Goal: Information Seeking & Learning: Stay updated

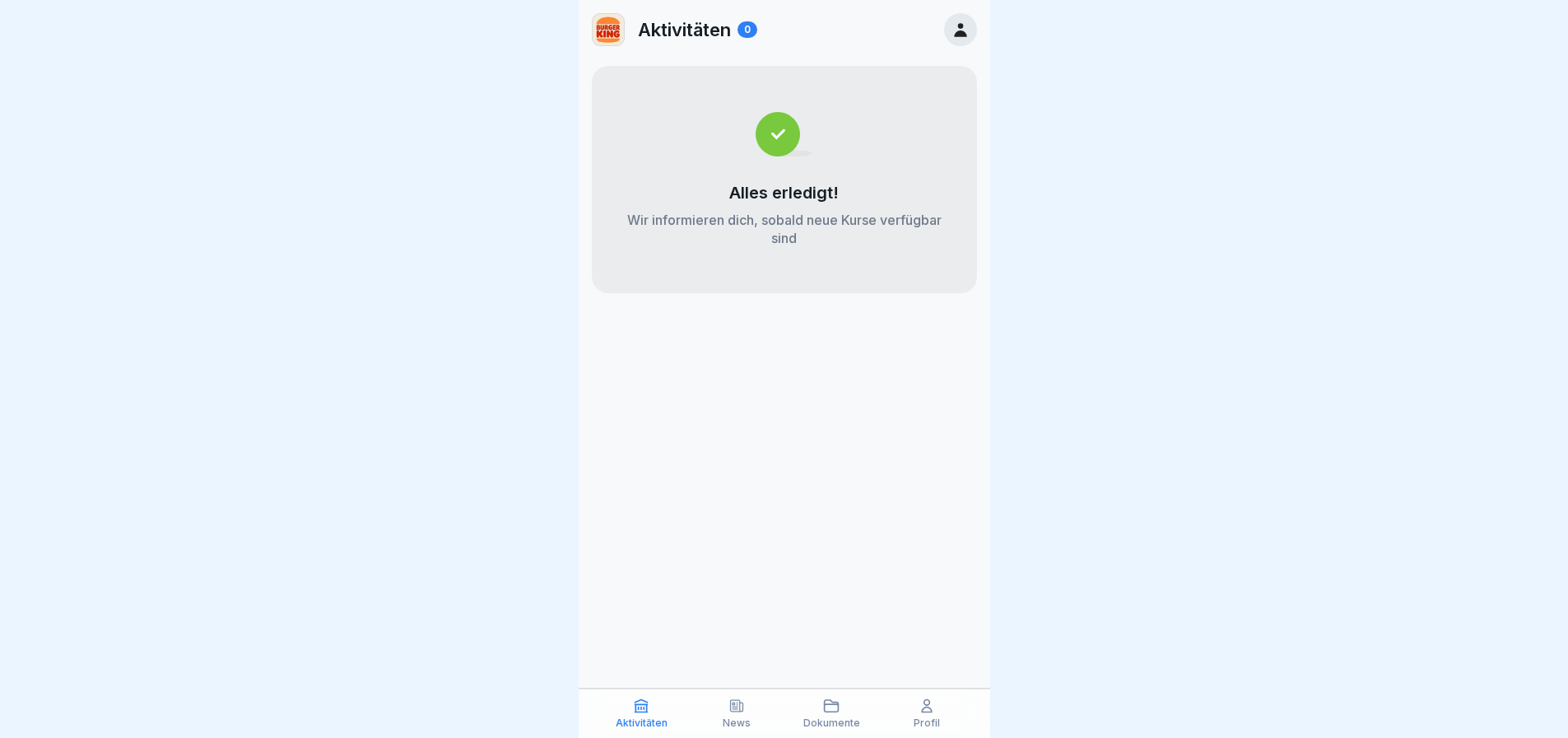
click at [739, 698] on icon at bounding box center [737, 706] width 17 height 17
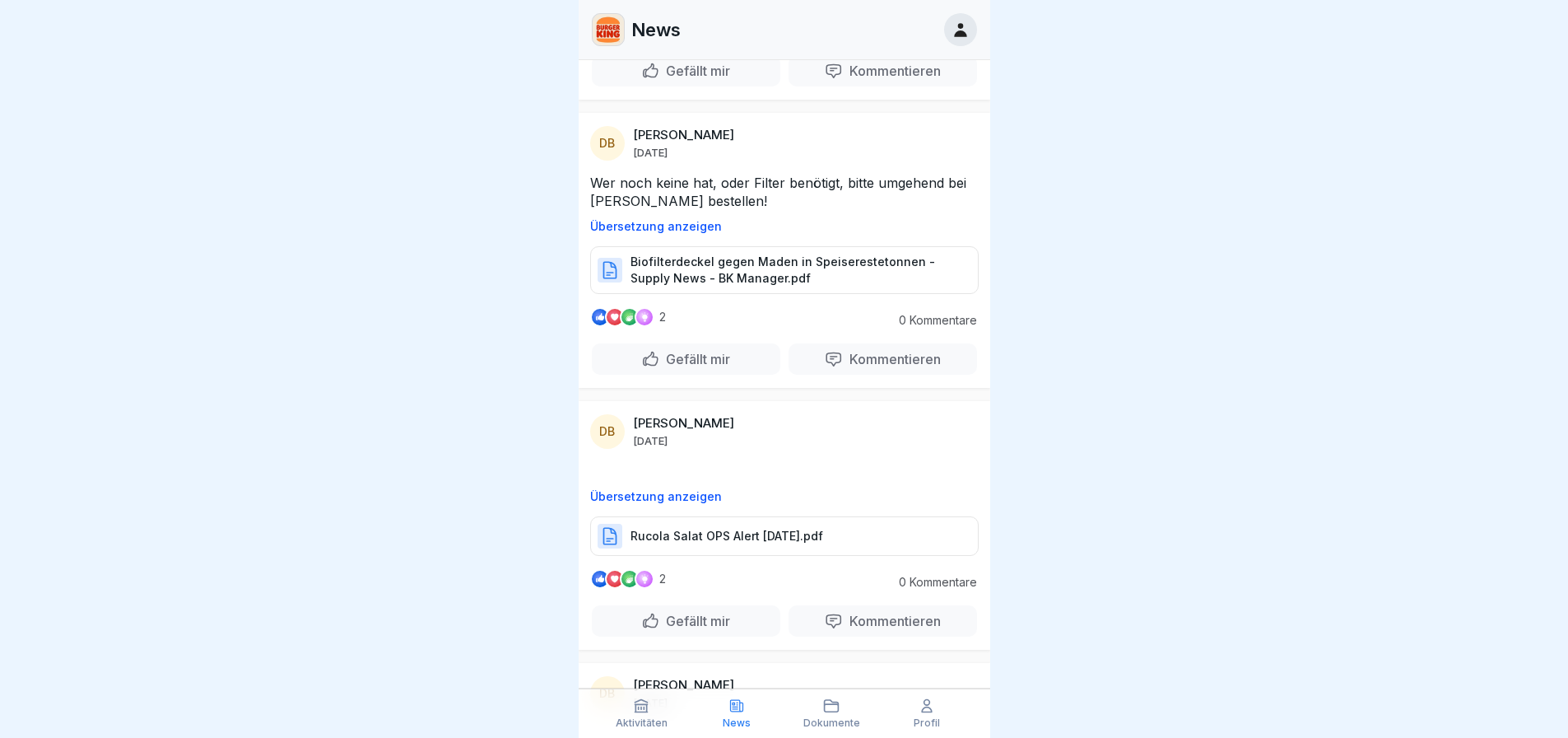
scroll to position [7232, 0]
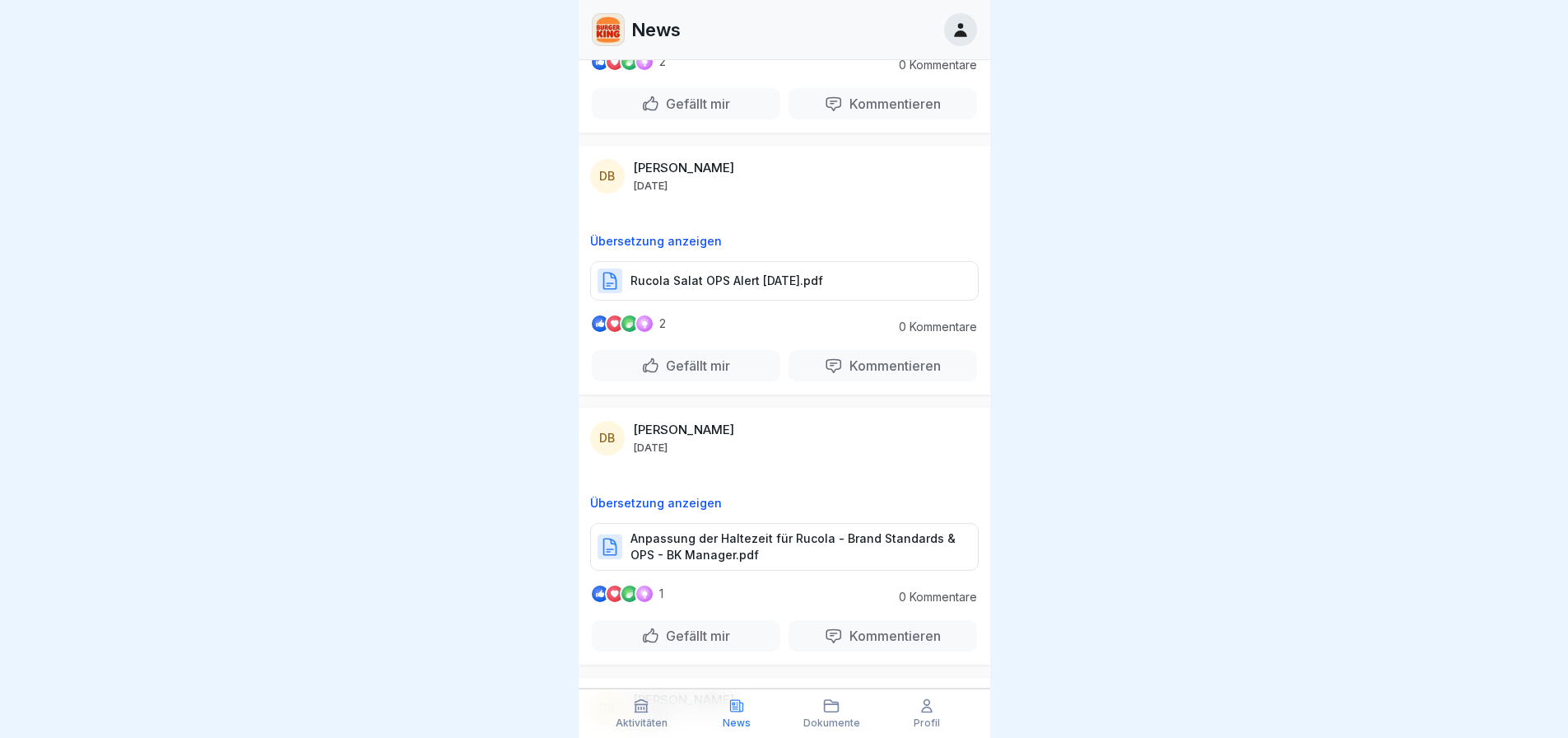
click at [767, 273] on p "Rucola Salat OPS Alert [DATE].pdf" at bounding box center [726, 281] width 193 height 17
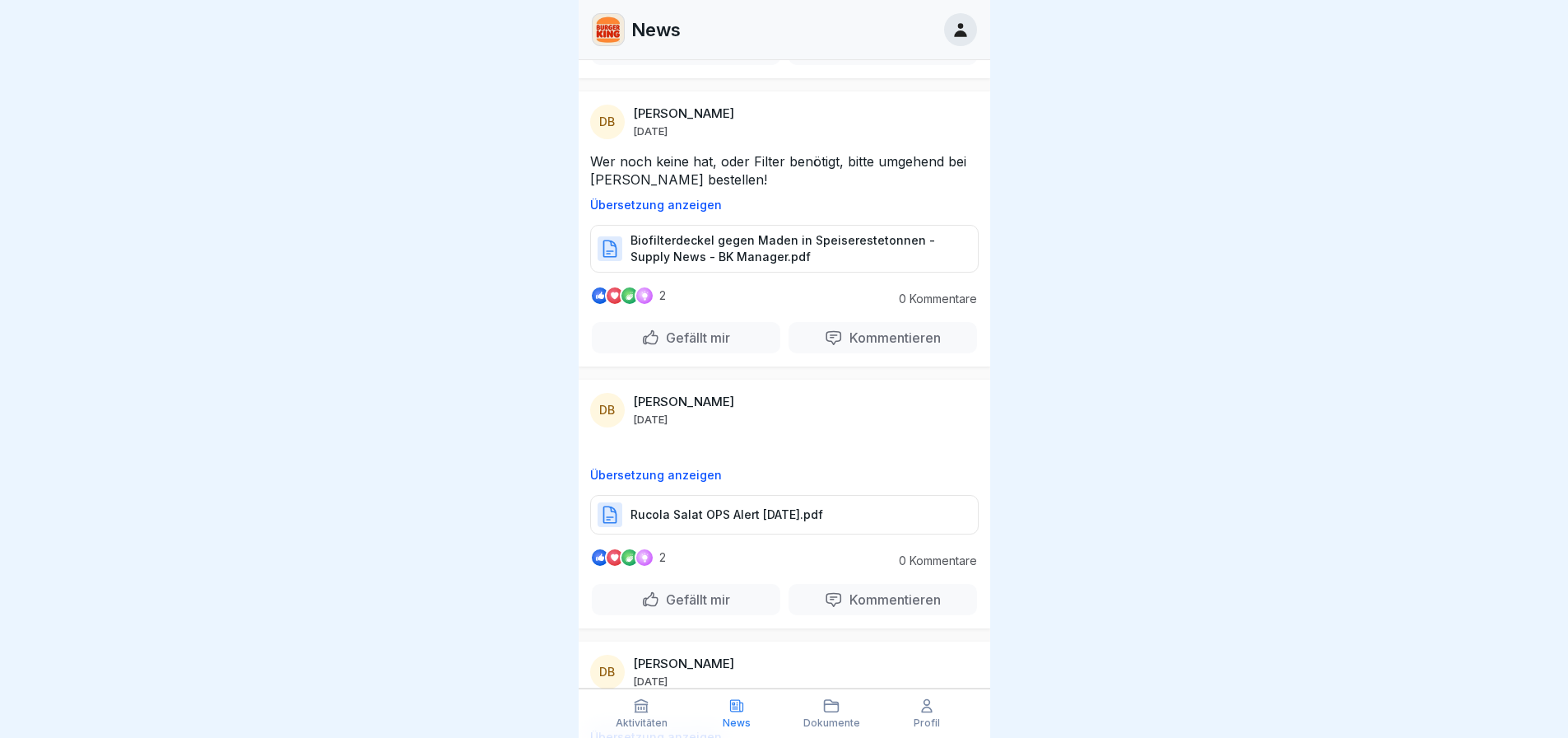
scroll to position [6984, 0]
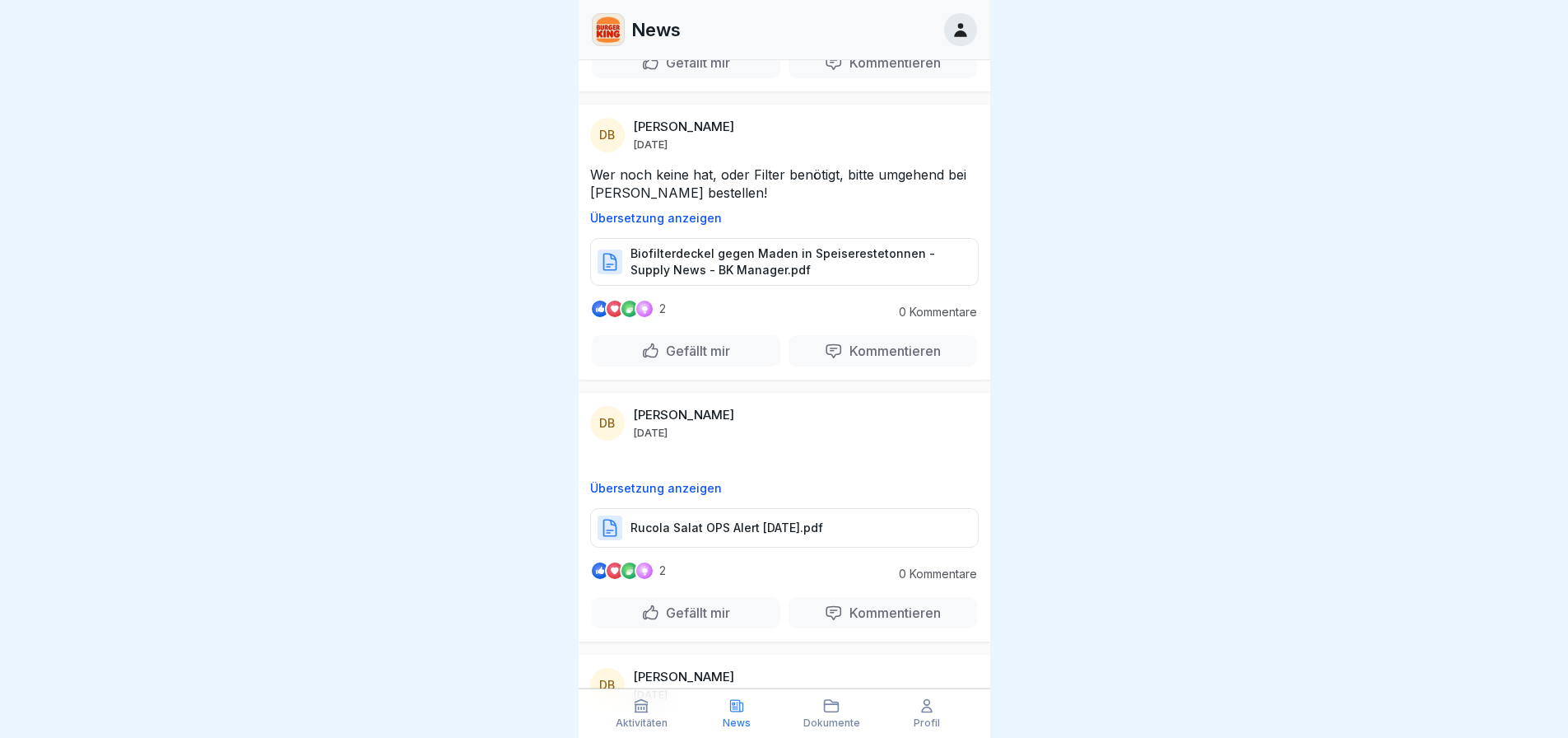
click at [760, 253] on p "Biofilterdeckel gegen Maden in Speiserestetonnen - Supply News - BK Manager.pdf" at bounding box center [796, 262] width 331 height 33
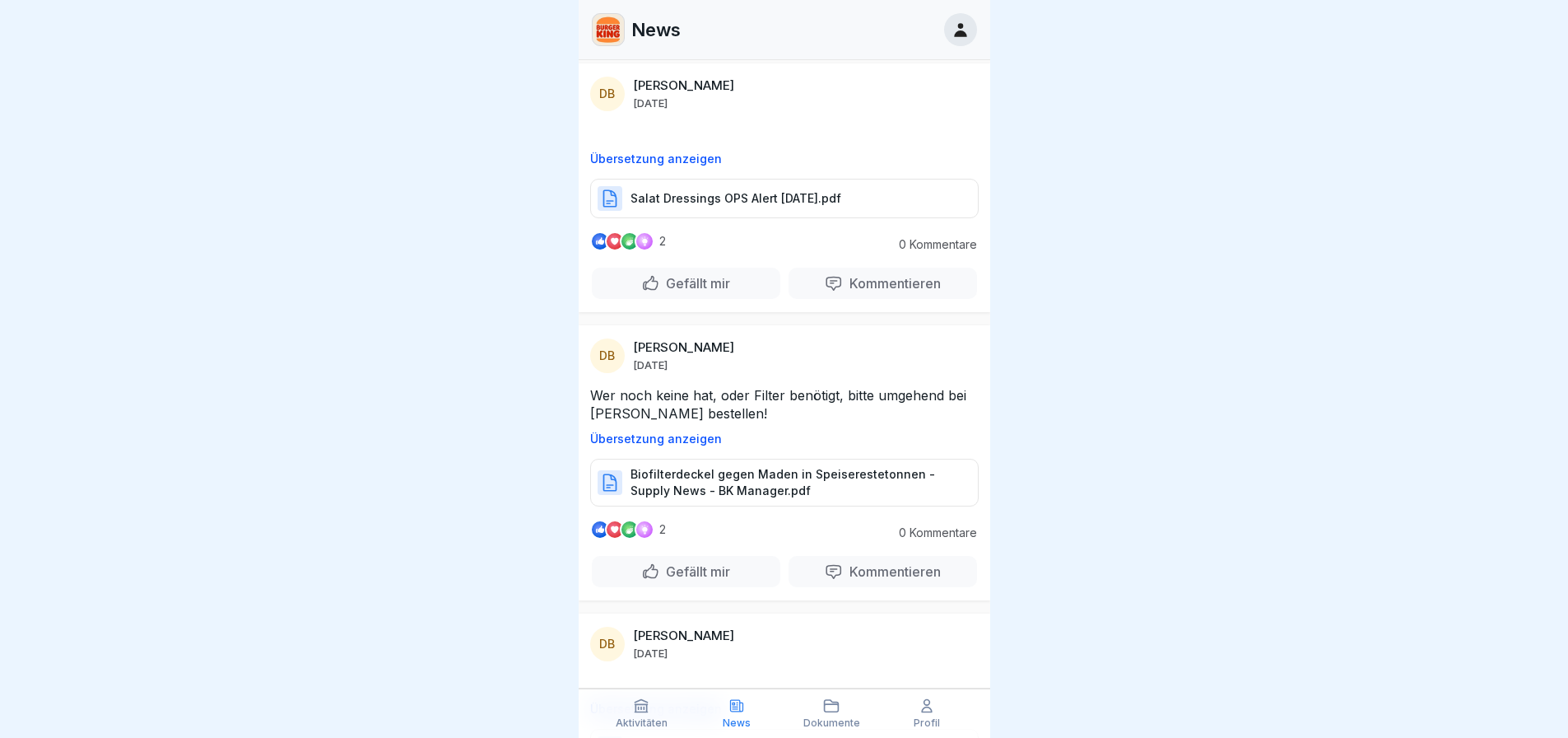
scroll to position [6737, 0]
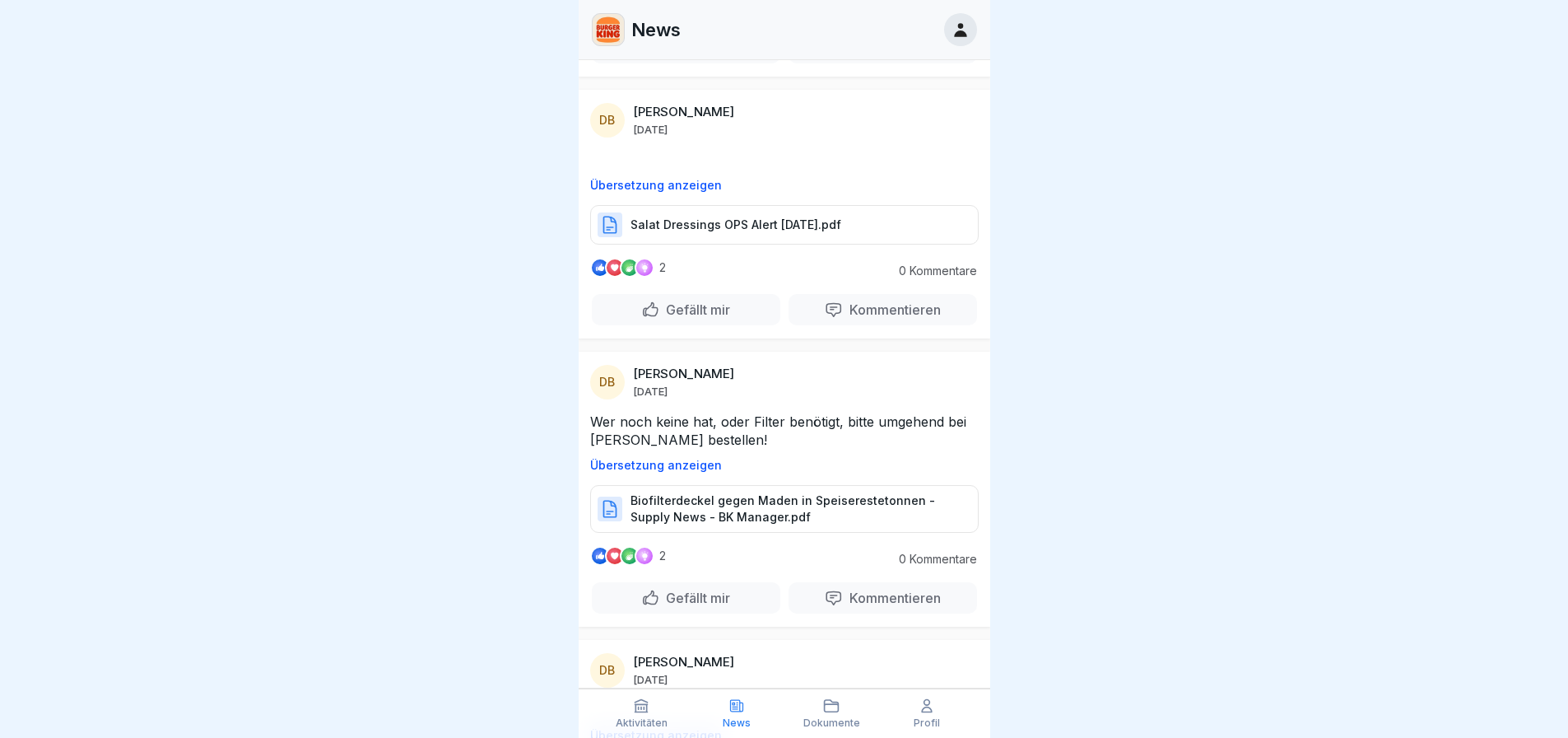
click at [639, 459] on p "Übersetzung anzeigen" at bounding box center [784, 465] width 388 height 13
click at [639, 459] on p "Original anzeigen" at bounding box center [784, 465] width 388 height 13
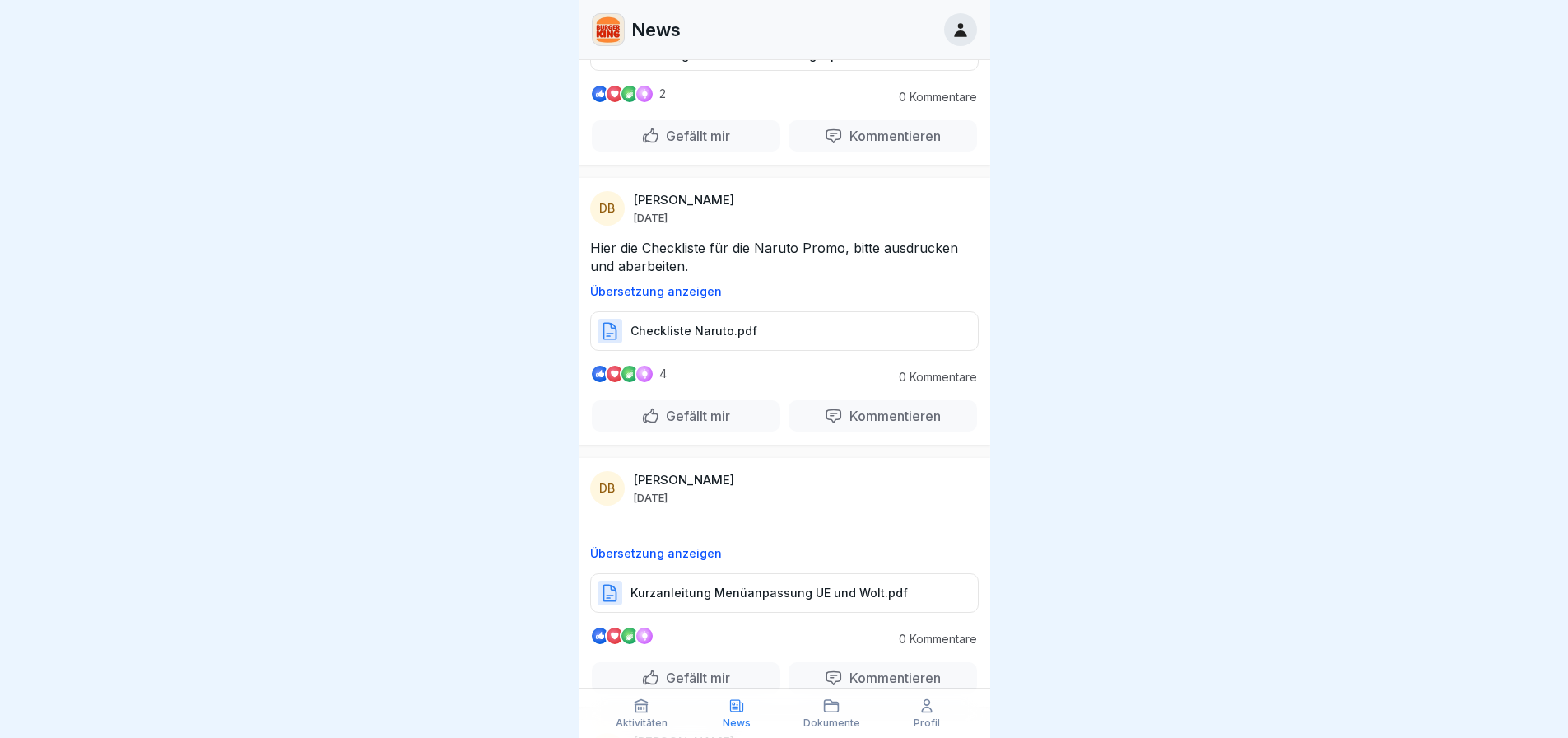
scroll to position [6079, 0]
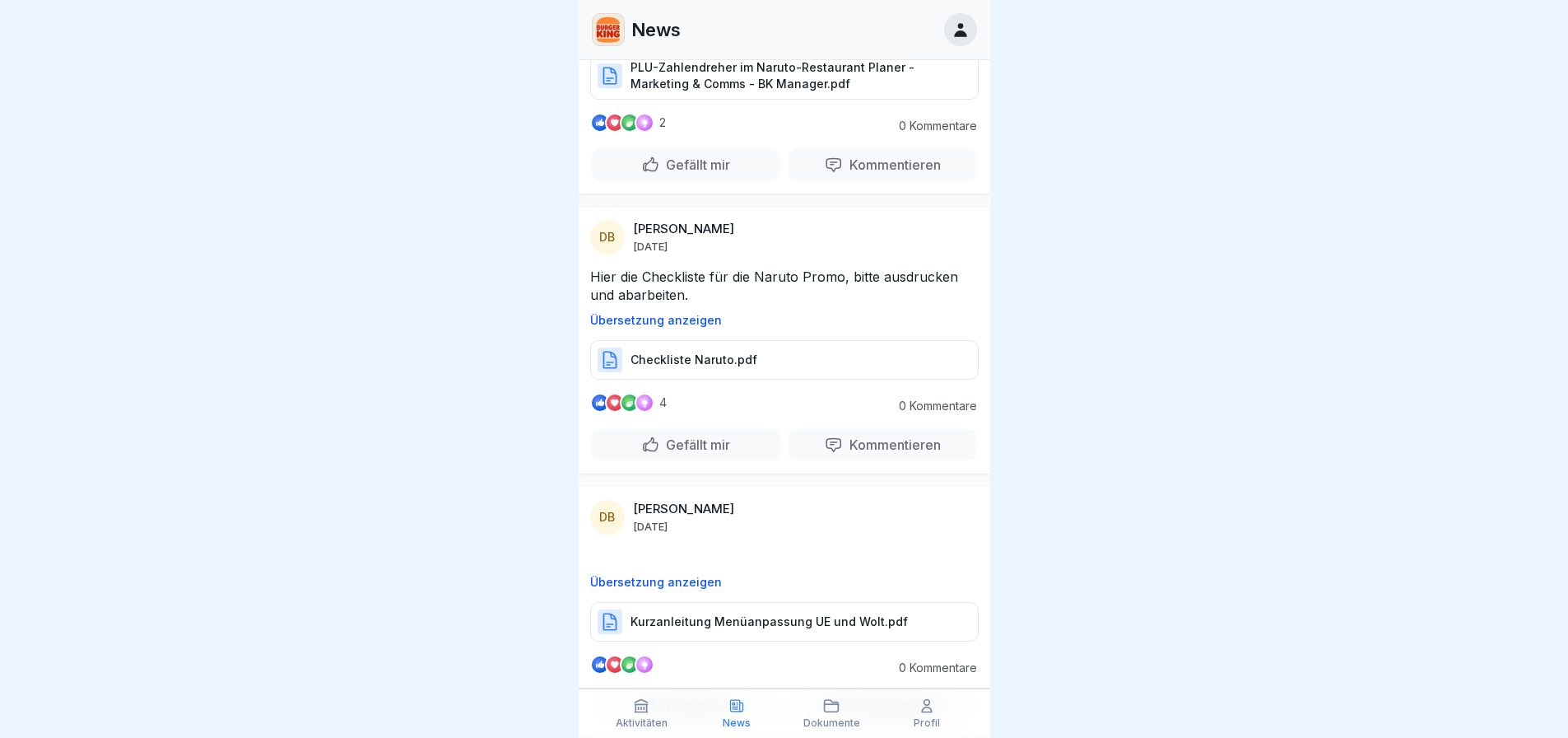
click at [770, 615] on p "Kurzanleitung Menüanpassung UE und Wolt.pdf" at bounding box center [769, 621] width 277 height 17
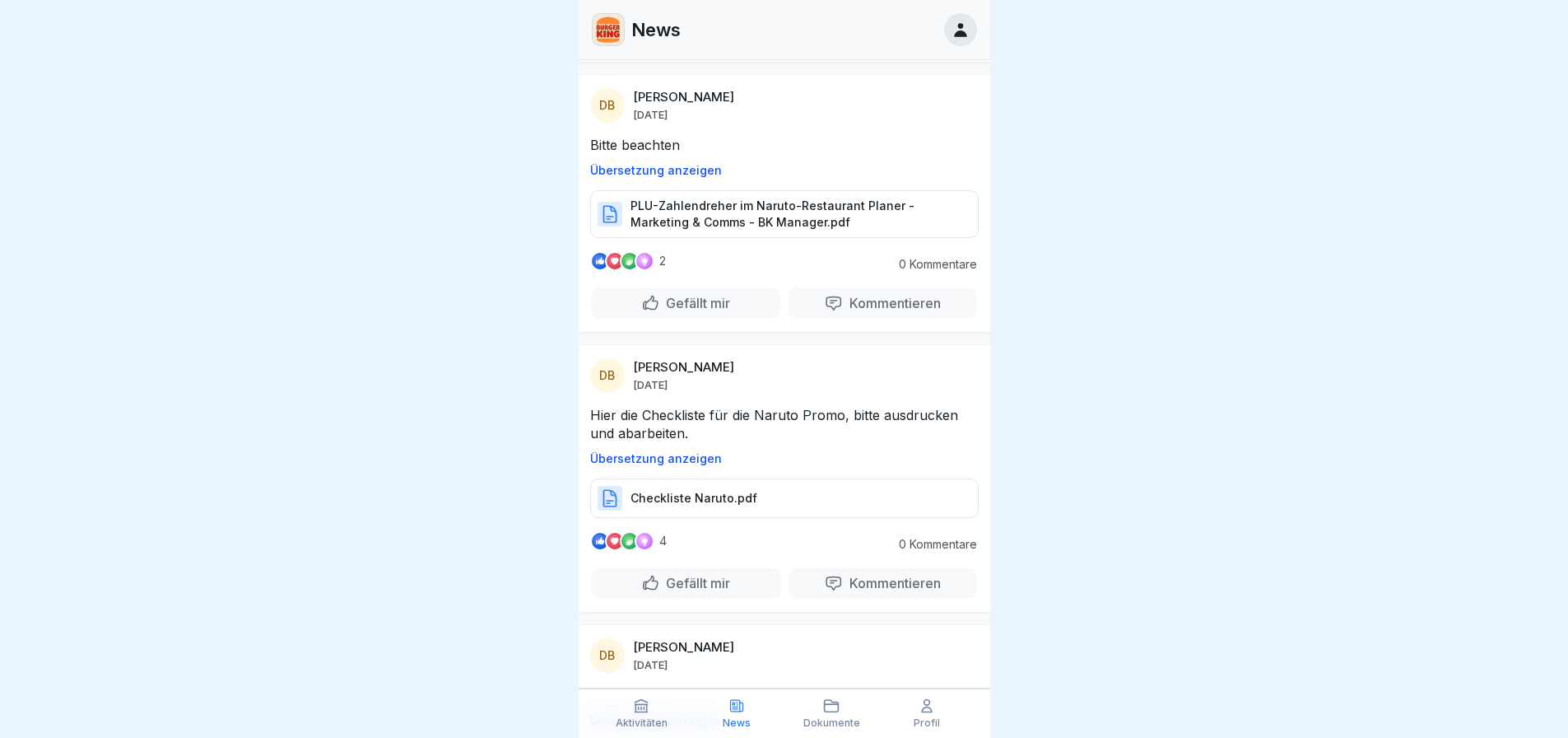
scroll to position [5914, 0]
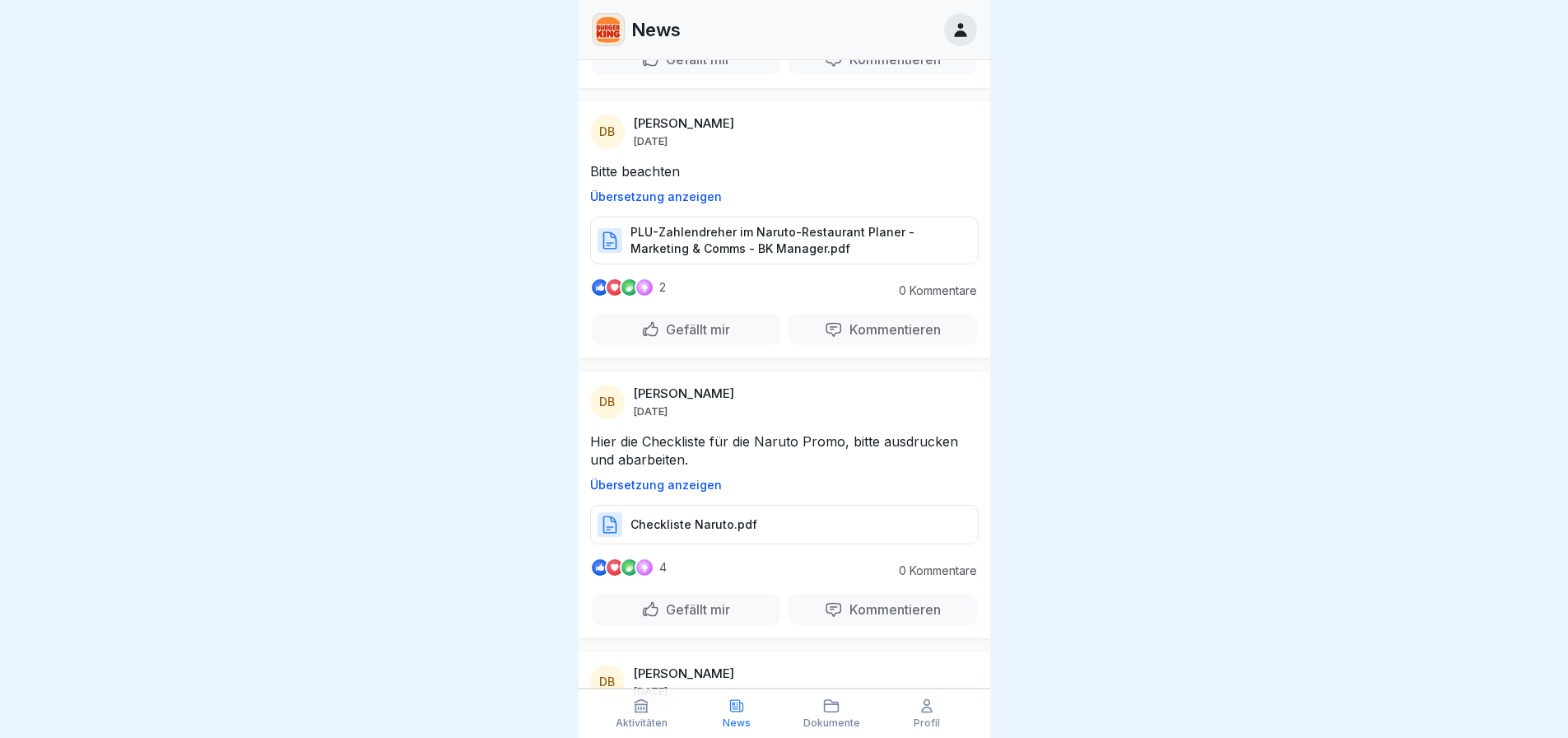
click at [759, 504] on div "Checkliste Naruto.pdf" at bounding box center [784, 524] width 388 height 40
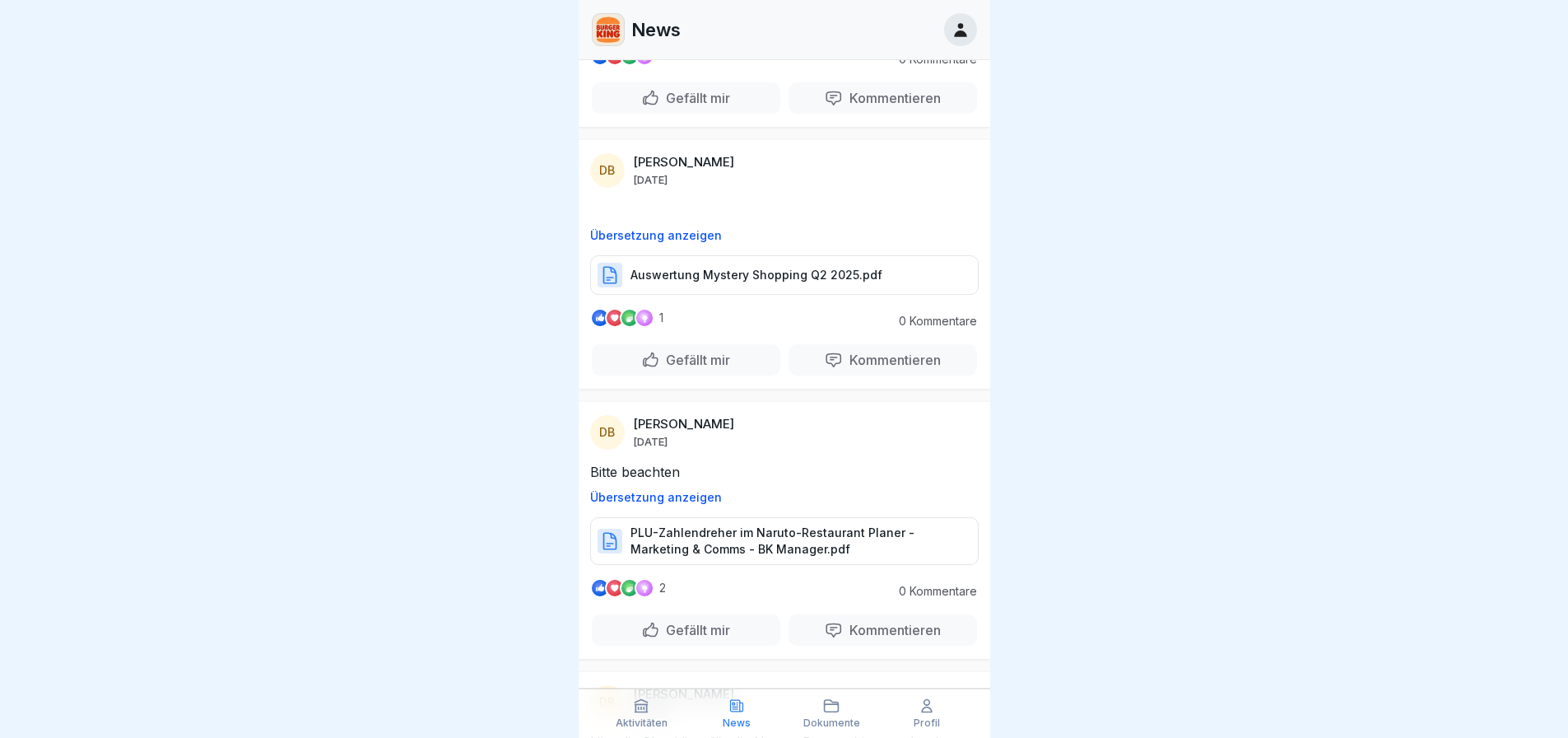
scroll to position [5585, 0]
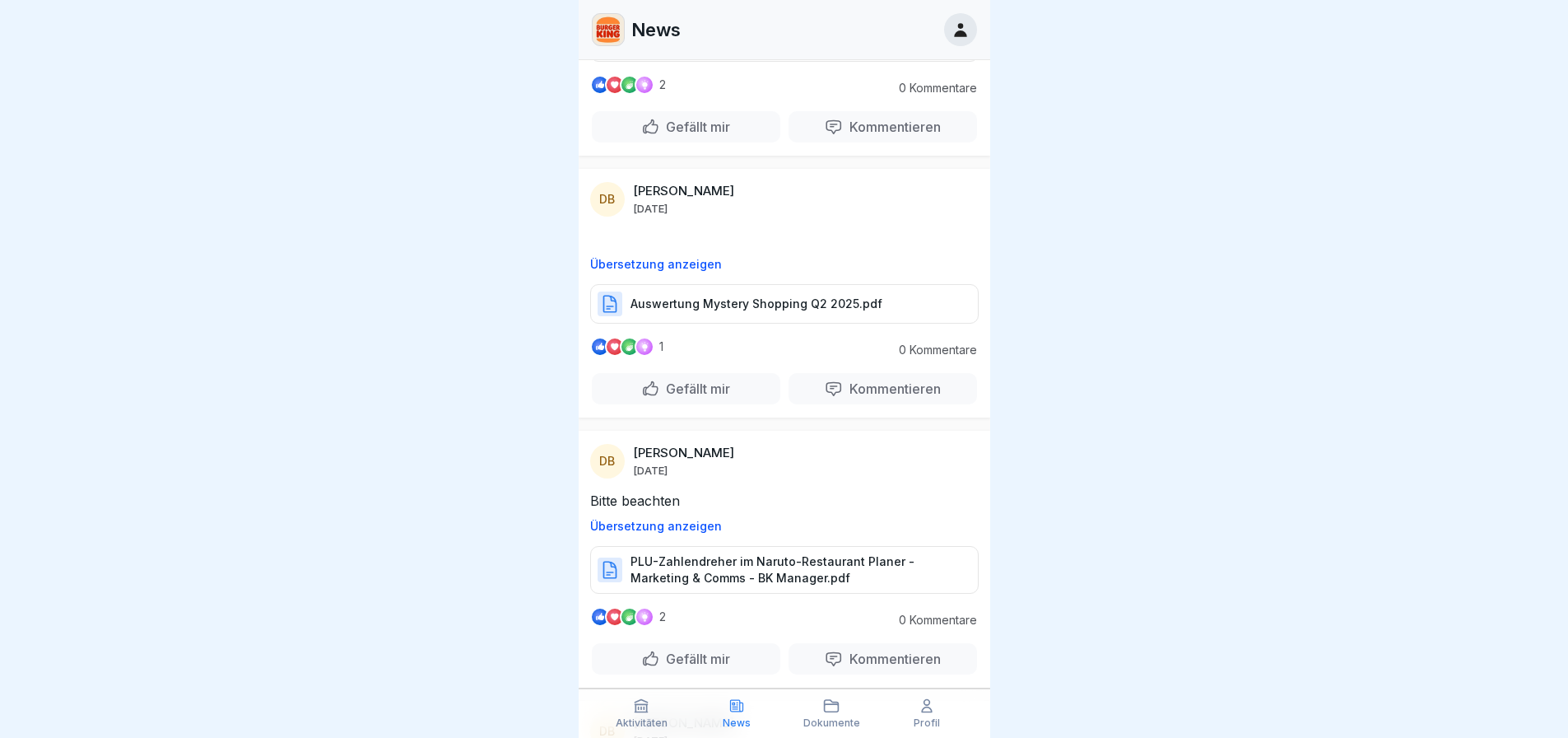
click at [769, 303] on div "Auswertung Mystery Shopping Q2 2025.pdf" at bounding box center [784, 304] width 388 height 40
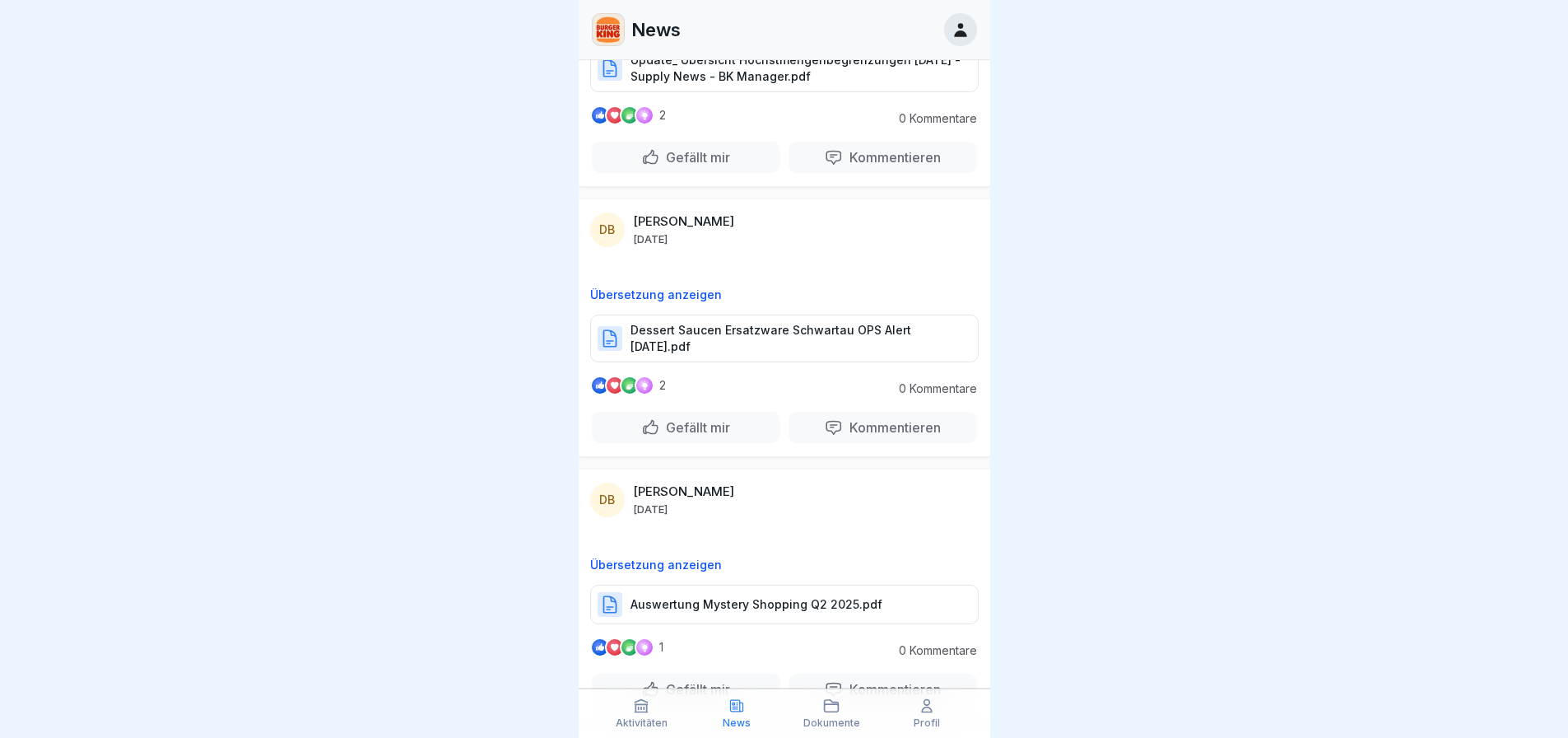
scroll to position [5255, 0]
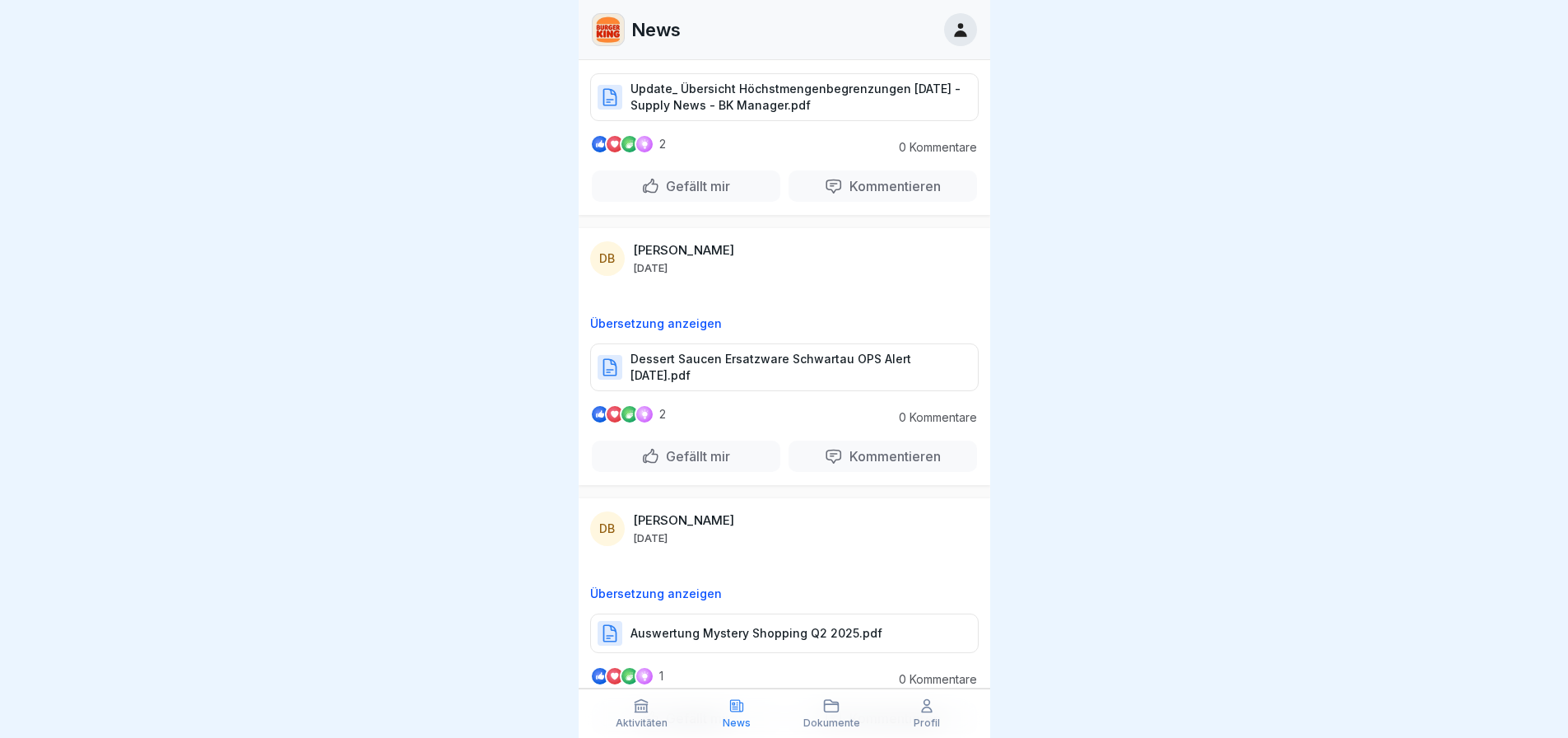
click at [779, 356] on p "Dessert Saucen Ersatzware Schwartau OPS Alert [DATE].pdf" at bounding box center [796, 367] width 331 height 33
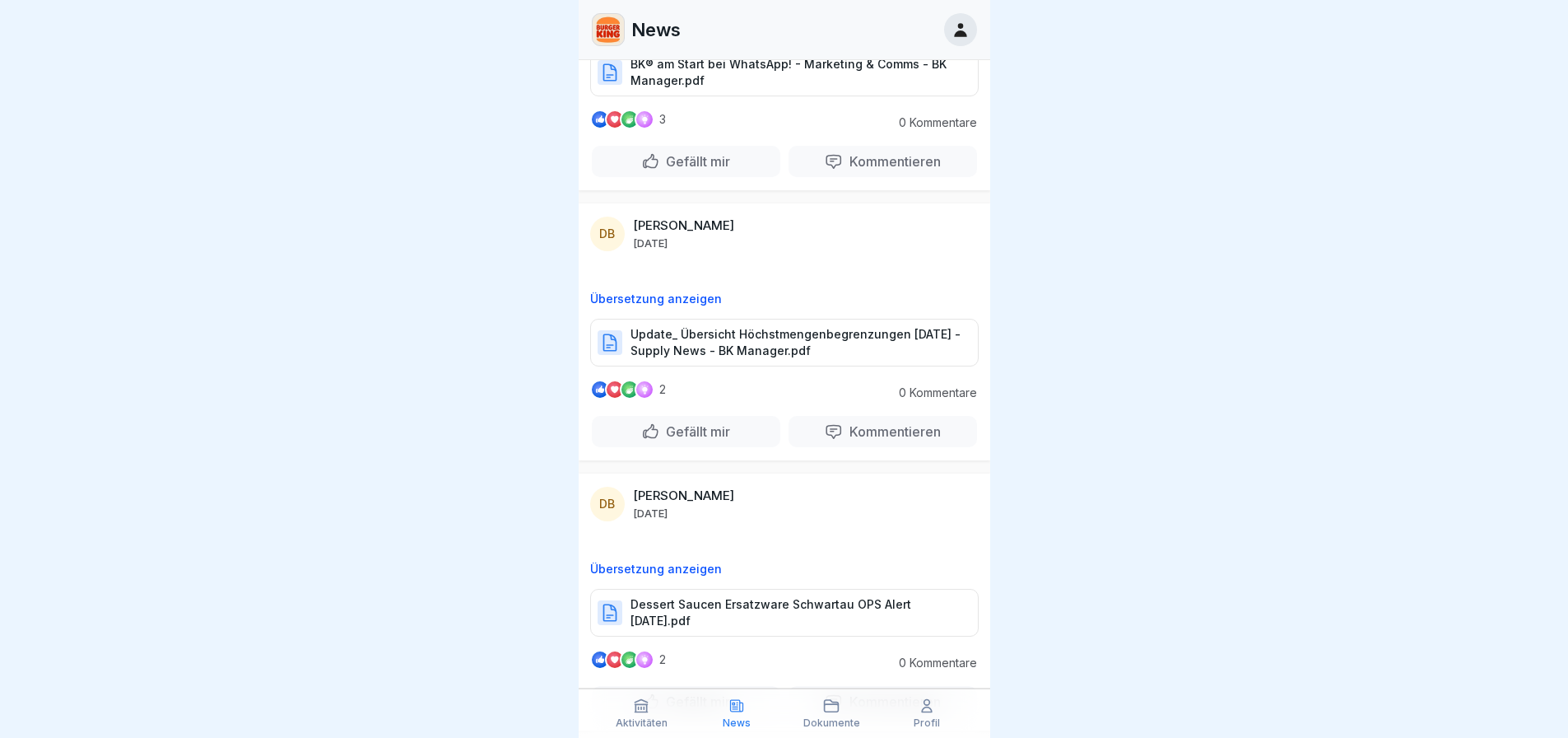
scroll to position [5009, 0]
click at [863, 333] on p "Update_ Übersicht Höchstmengenbegrenzungen [DATE] - Supply News - BK Manager.pdf" at bounding box center [796, 345] width 331 height 33
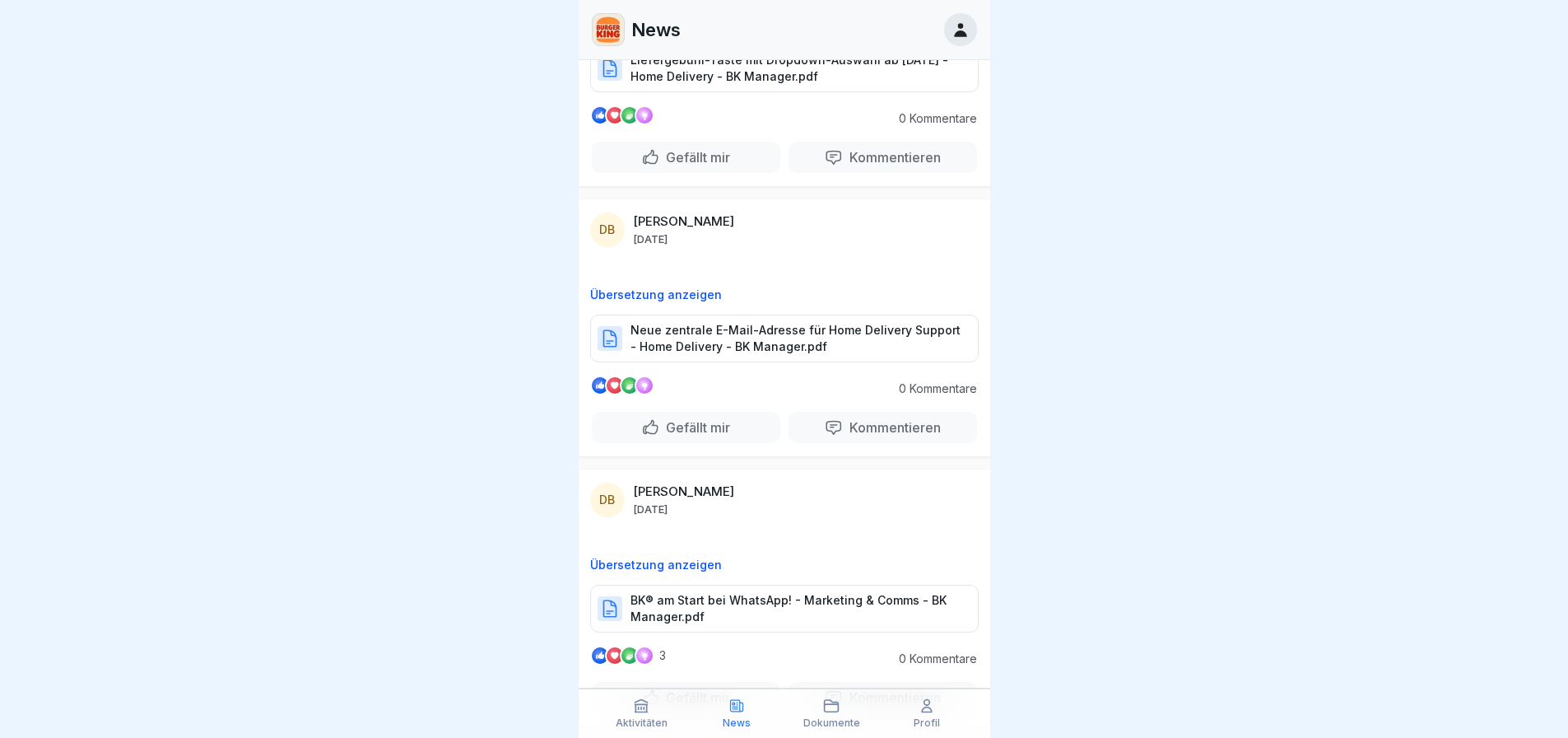
scroll to position [4432, 0]
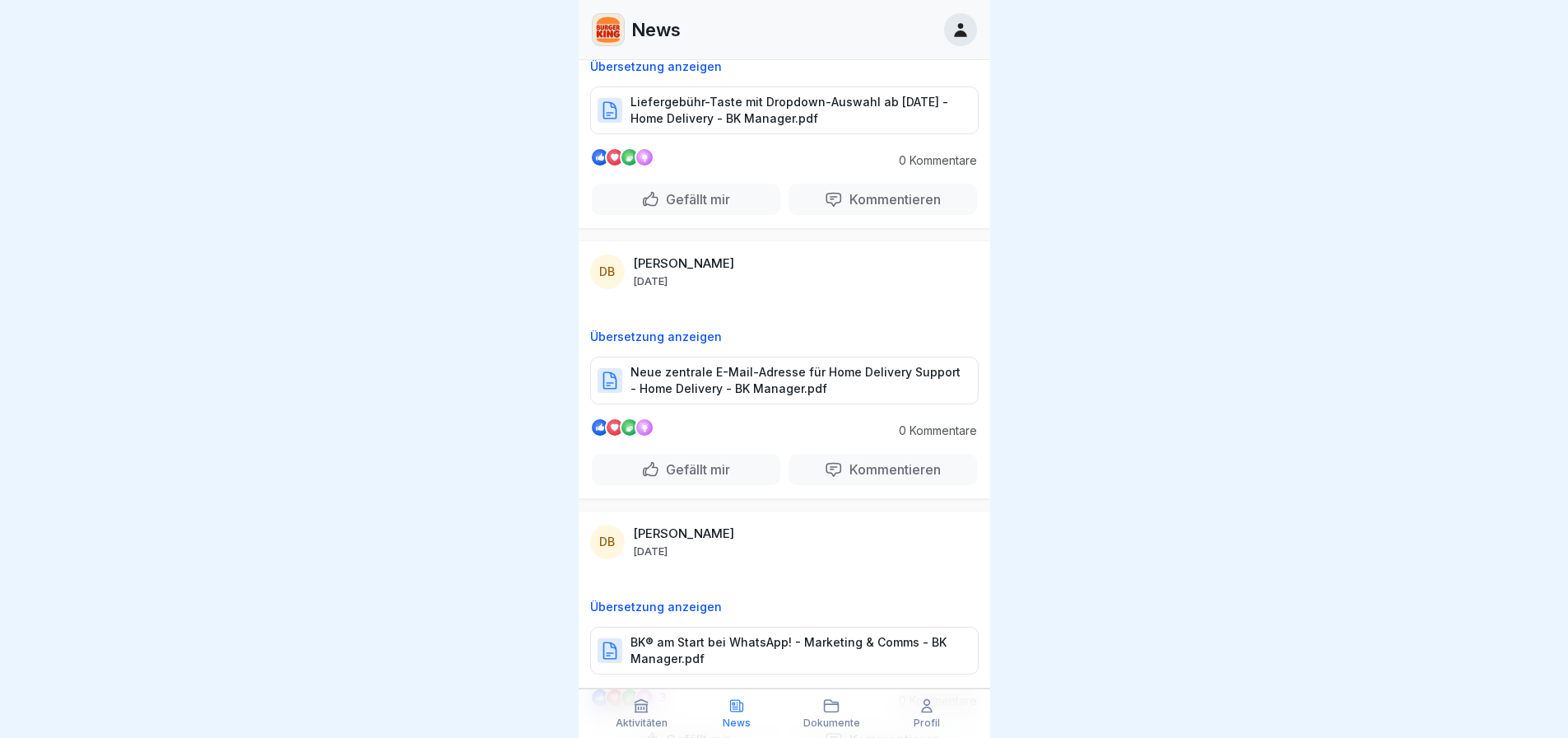
click at [772, 369] on p "Neue zentrale E-Mail-Adresse für Home Delivery Support - Home Delivery - BK Man…" at bounding box center [796, 380] width 331 height 33
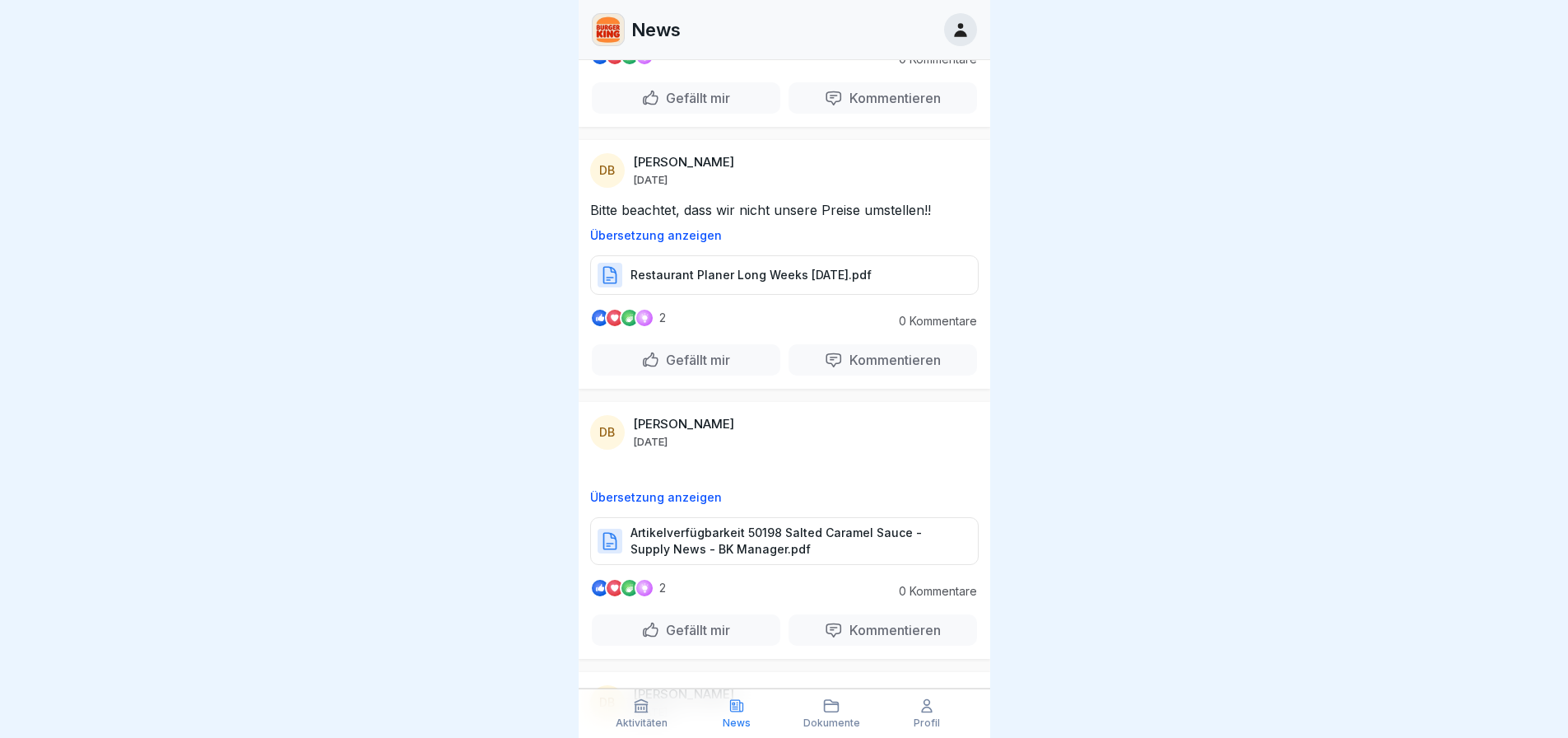
scroll to position [3692, 0]
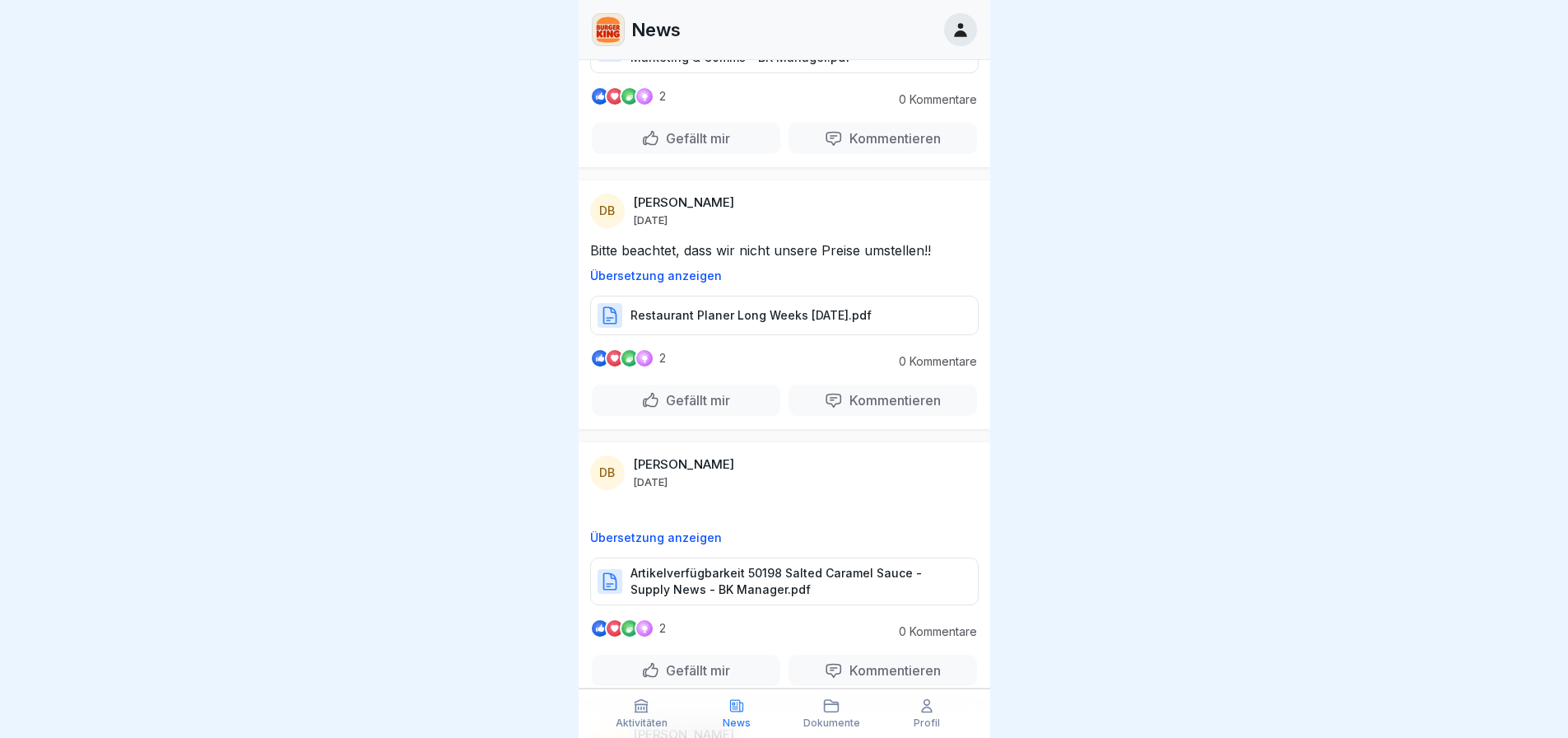
click at [760, 307] on p "Restaurant Planer Long Weeks [DATE].pdf" at bounding box center [750, 316] width 241 height 17
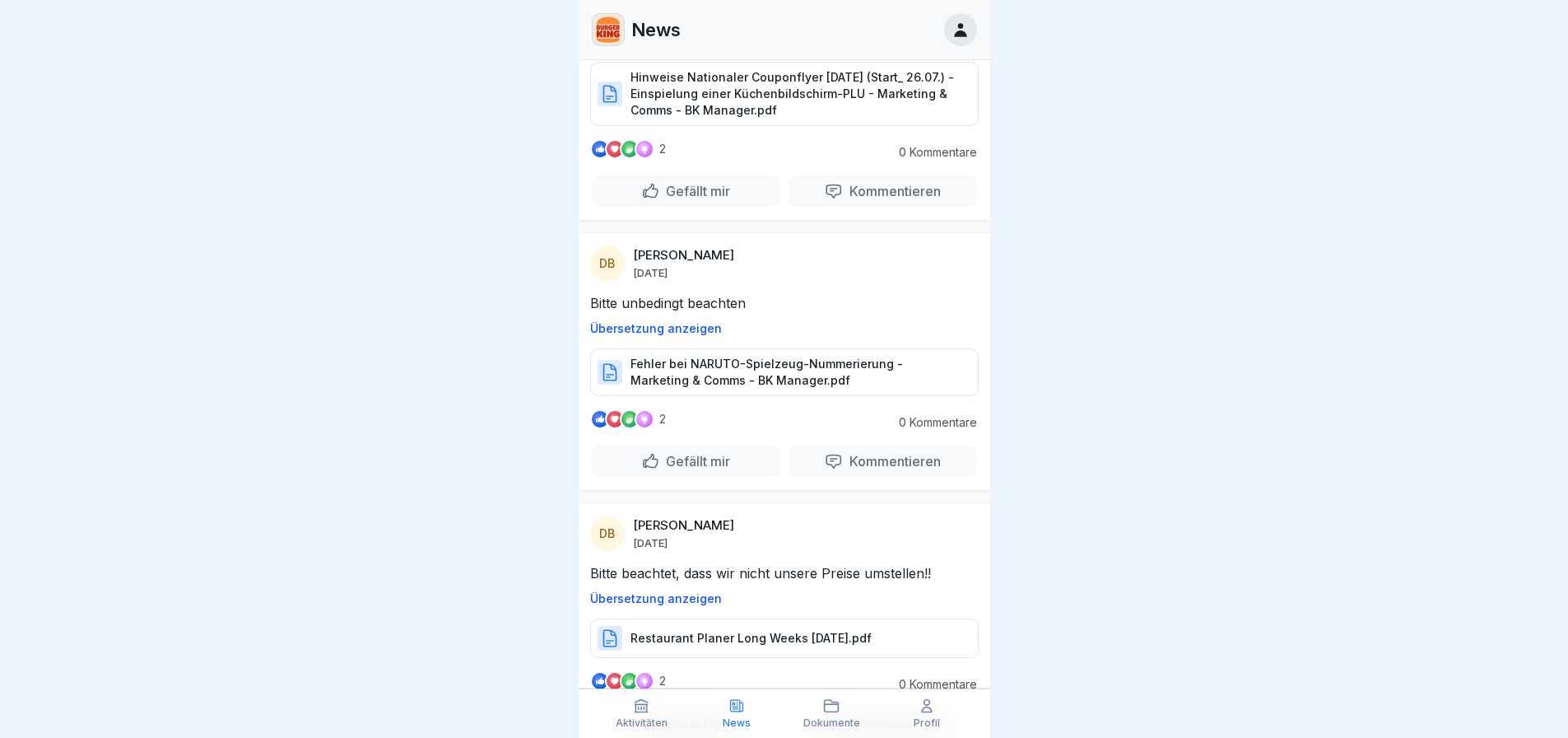
scroll to position [3280, 0]
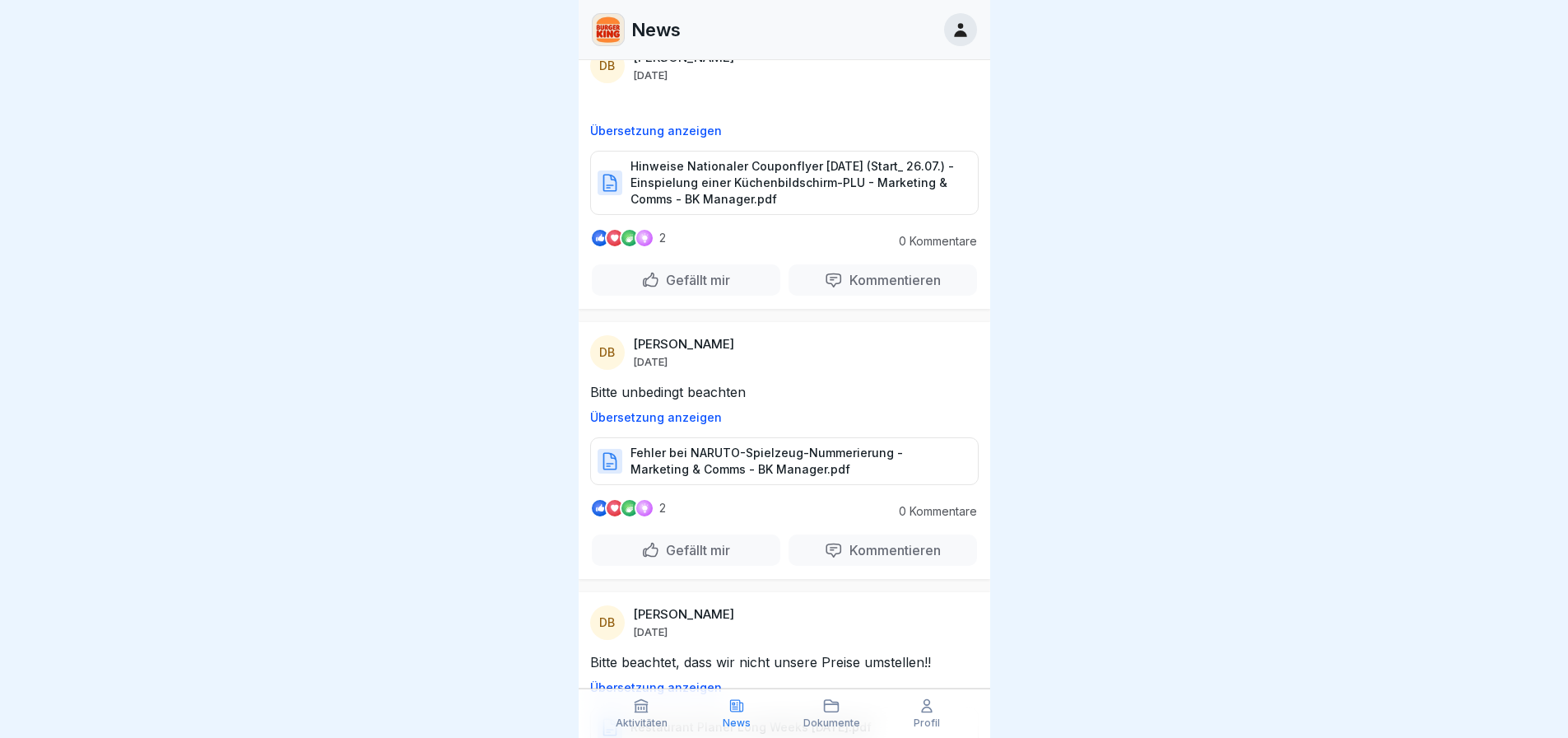
click at [753, 450] on p "Fehler bei NARUTO-Spielzeug-Nummerierung - Marketing & Comms - BK Manager.pdf" at bounding box center [796, 461] width 331 height 33
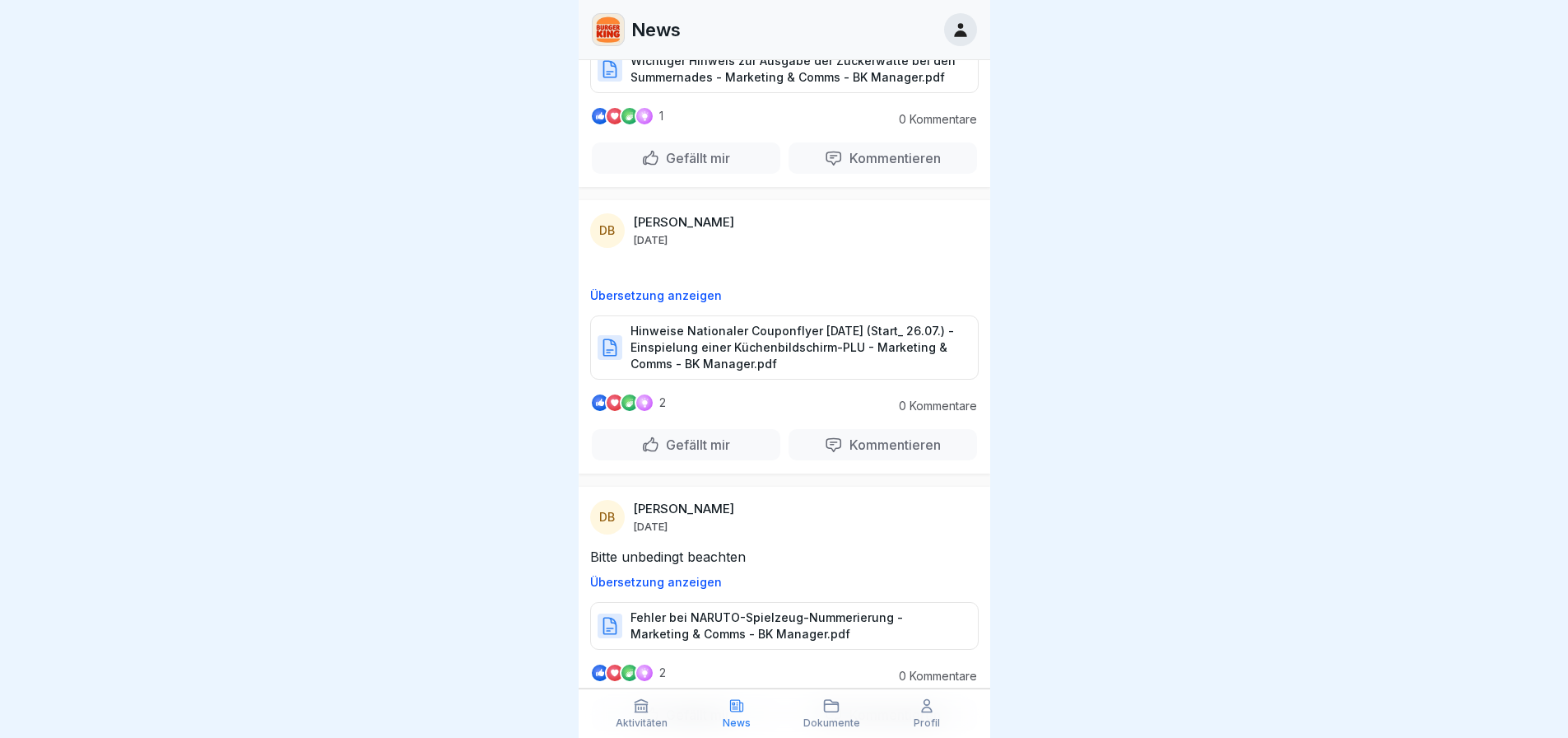
scroll to position [3033, 0]
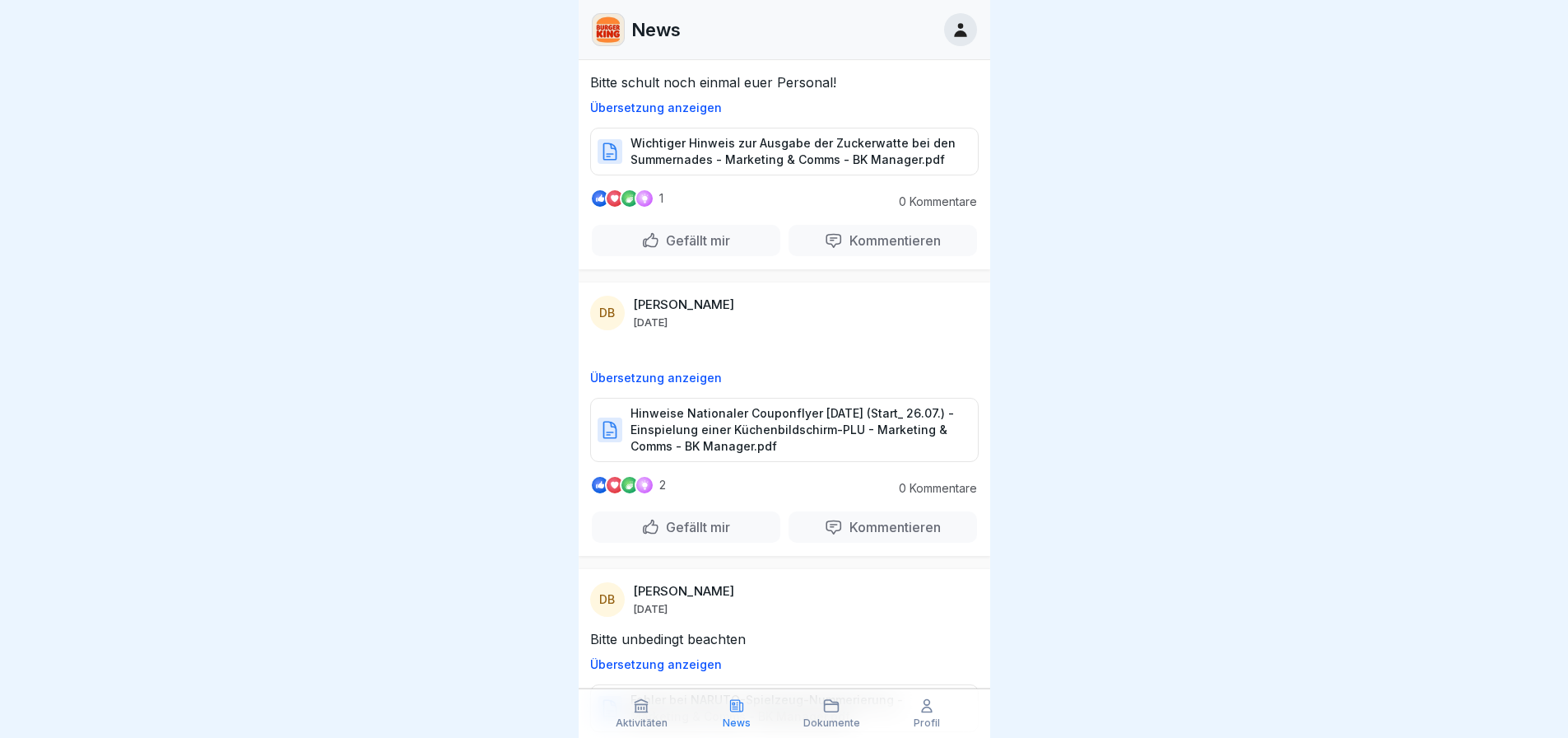
click at [760, 423] on p "Hinweise Nationaler Couponflyer [DATE] (Start_ 26.07.) - Einspielung einer Küch…" at bounding box center [796, 430] width 331 height 50
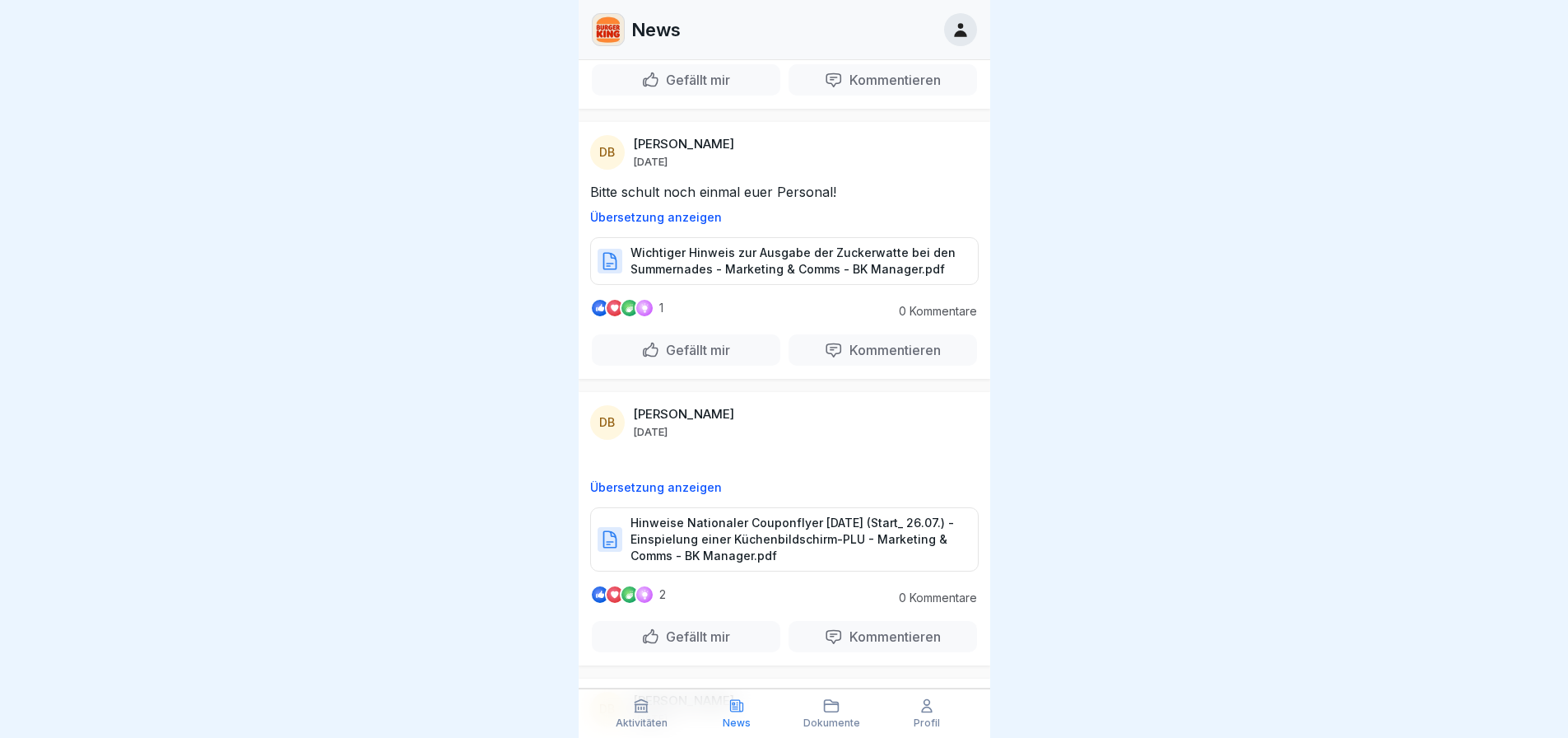
scroll to position [2868, 0]
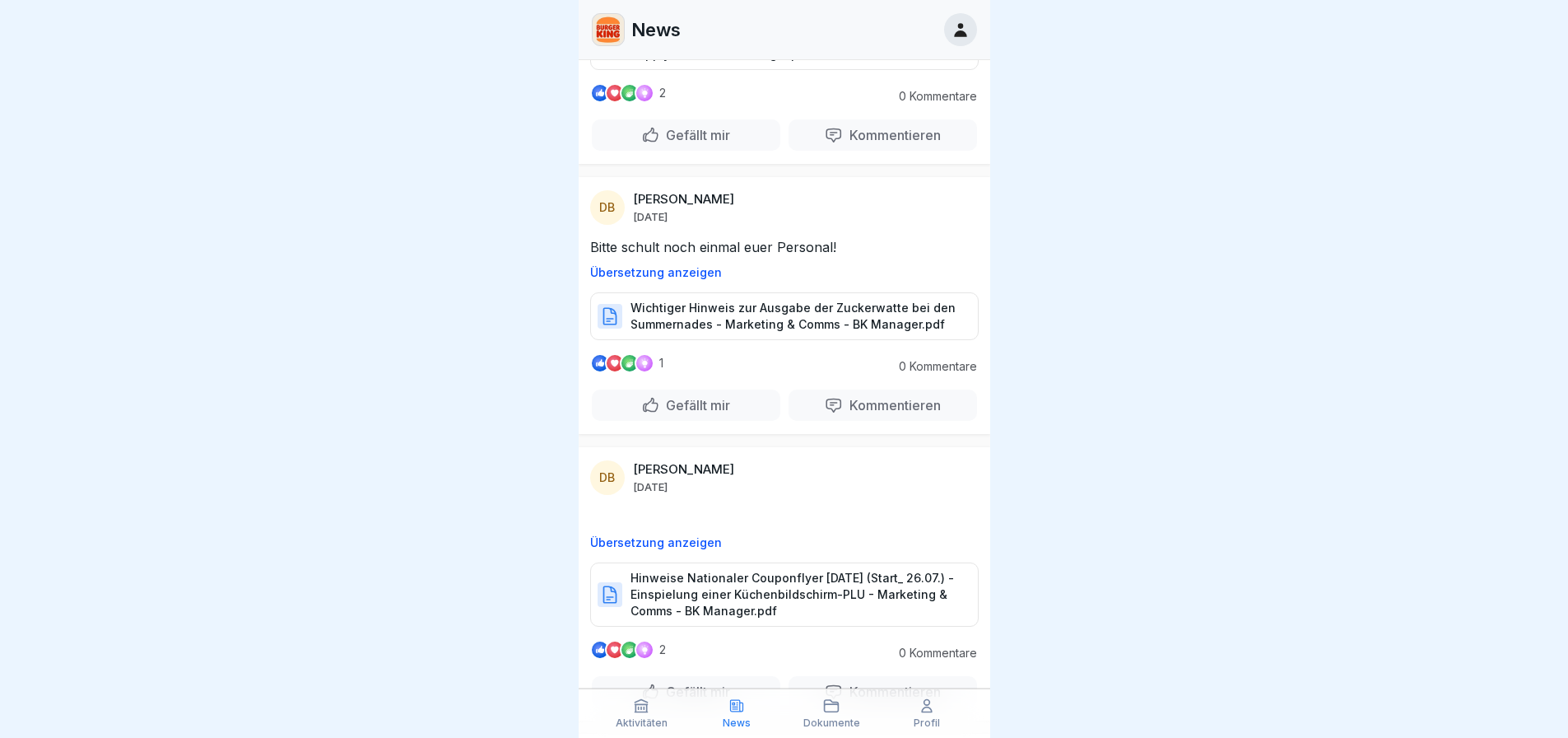
click at [779, 306] on p "Wichtiger Hinweis zur Ausgabe der Zuckerwatte bei den Summernades - Marketing &…" at bounding box center [796, 316] width 331 height 33
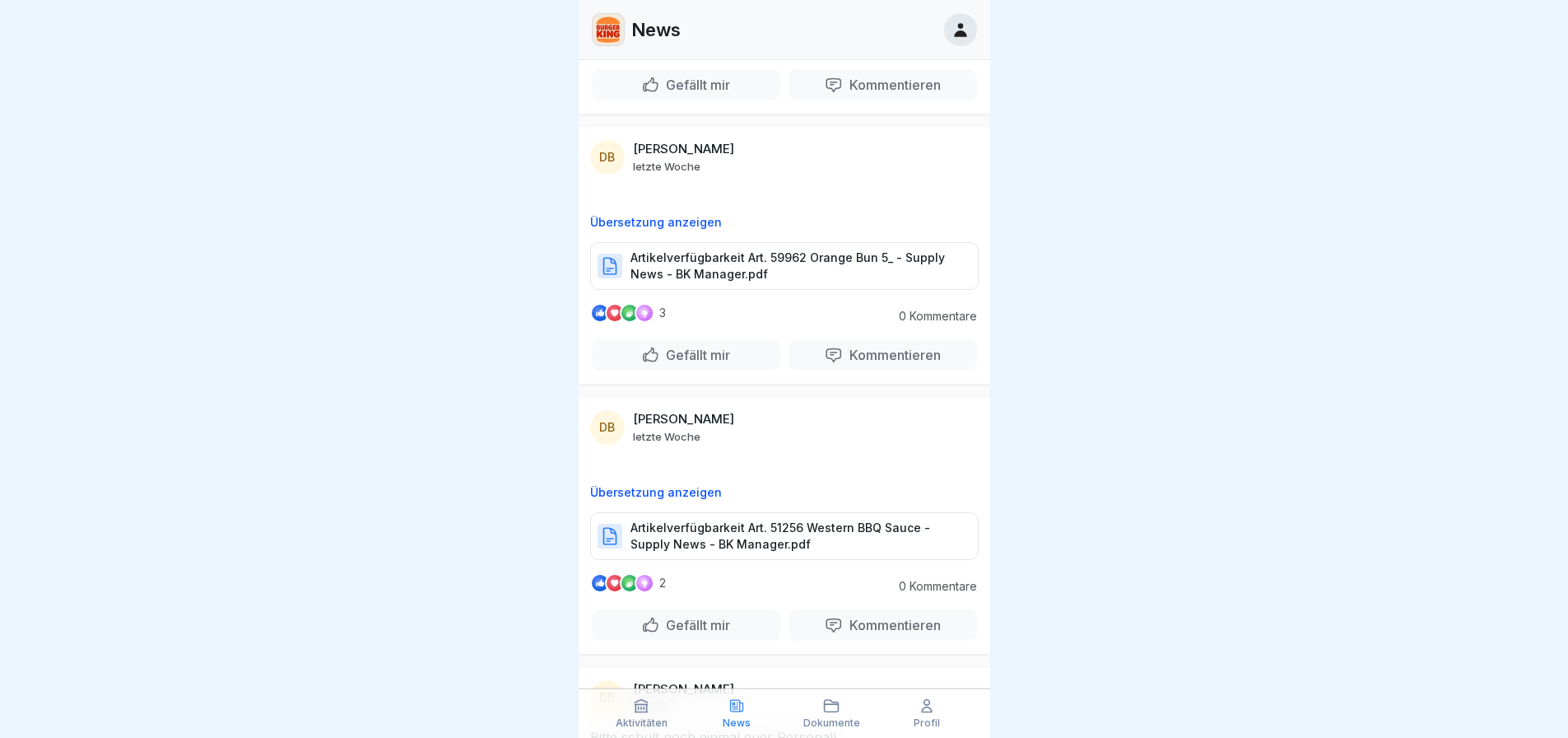
scroll to position [2374, 0]
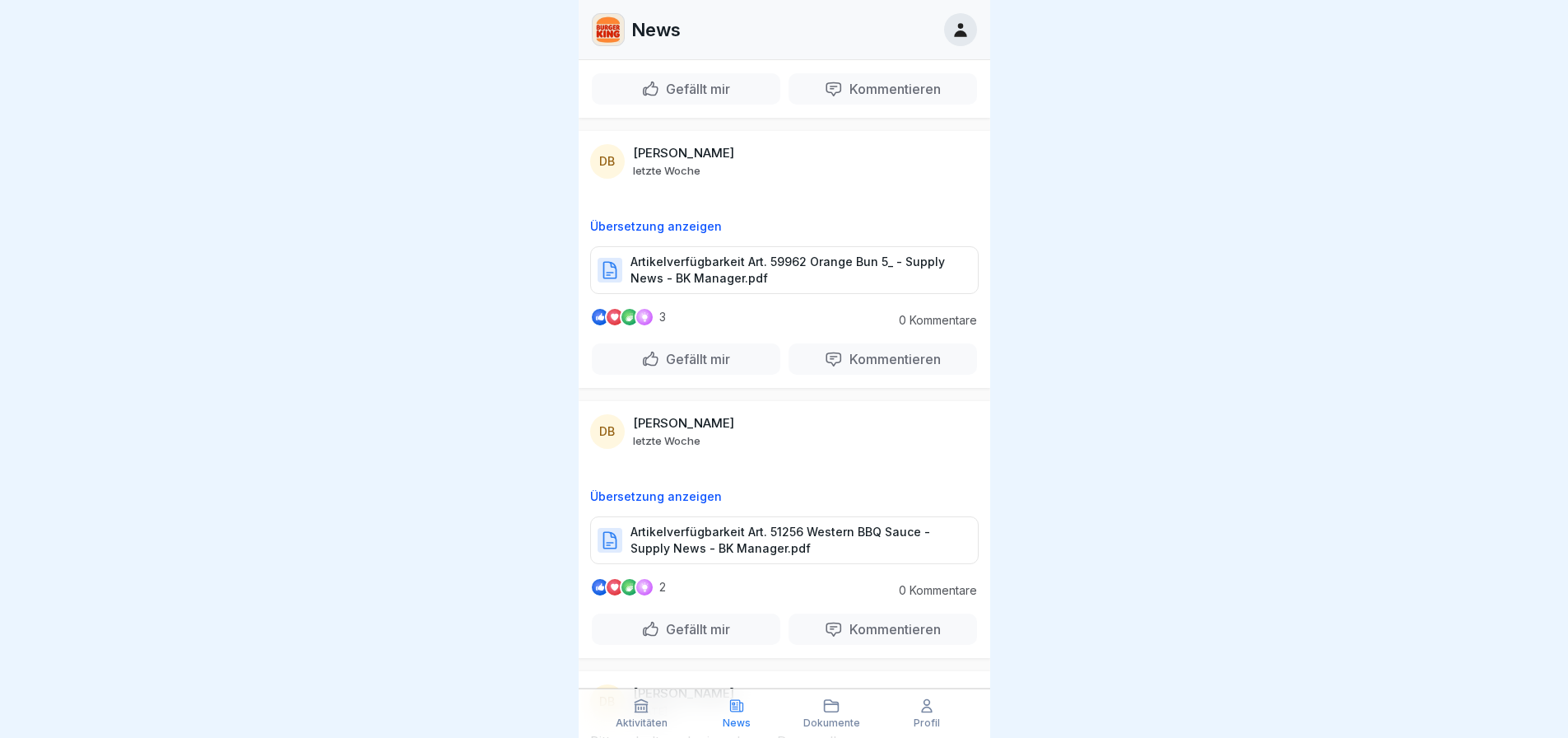
click at [819, 523] on p "Artikelverfügbarkeit Art. 51256 Western BBQ Sauce - Supply News - BK Manager.pdf" at bounding box center [796, 540] width 331 height 33
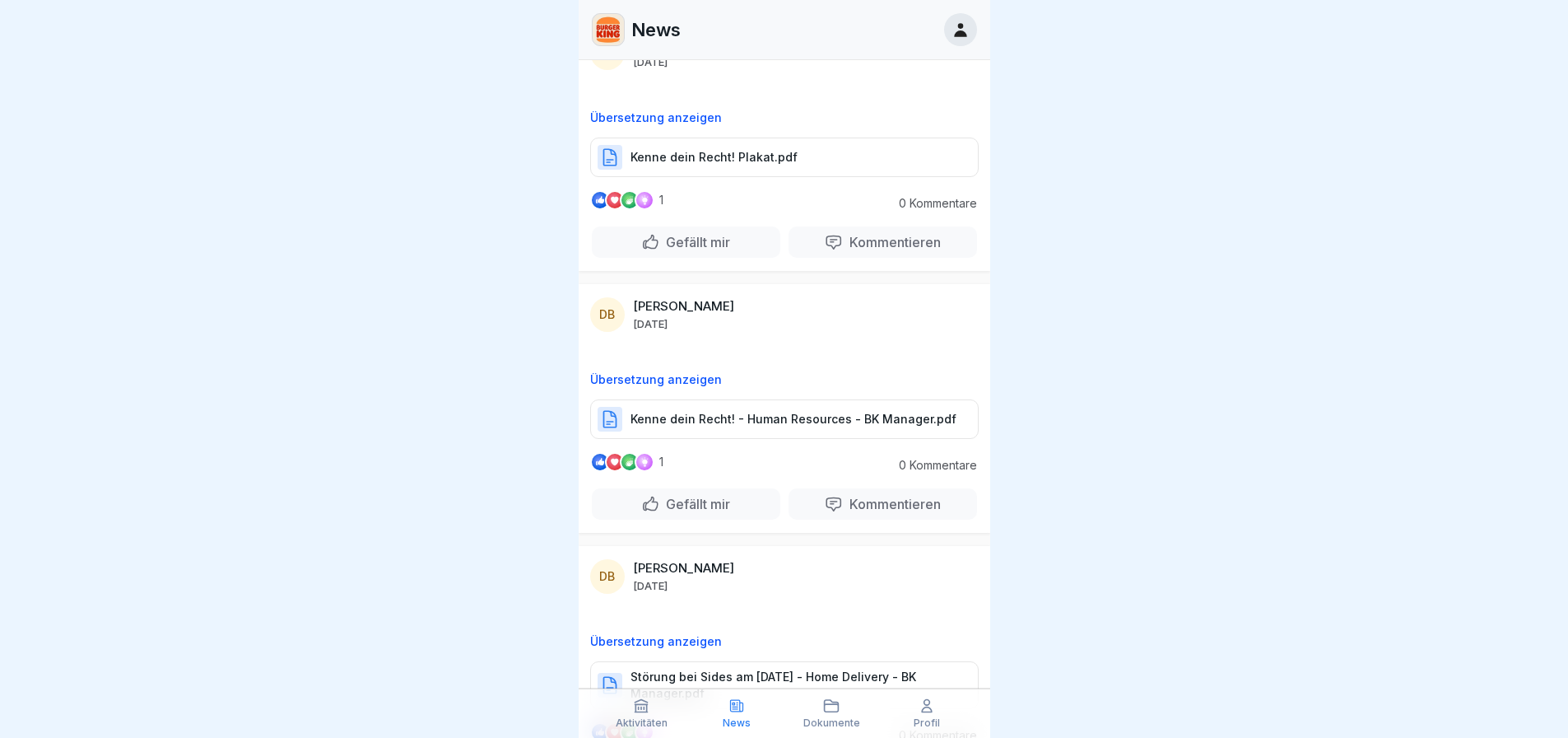
scroll to position [1140, 0]
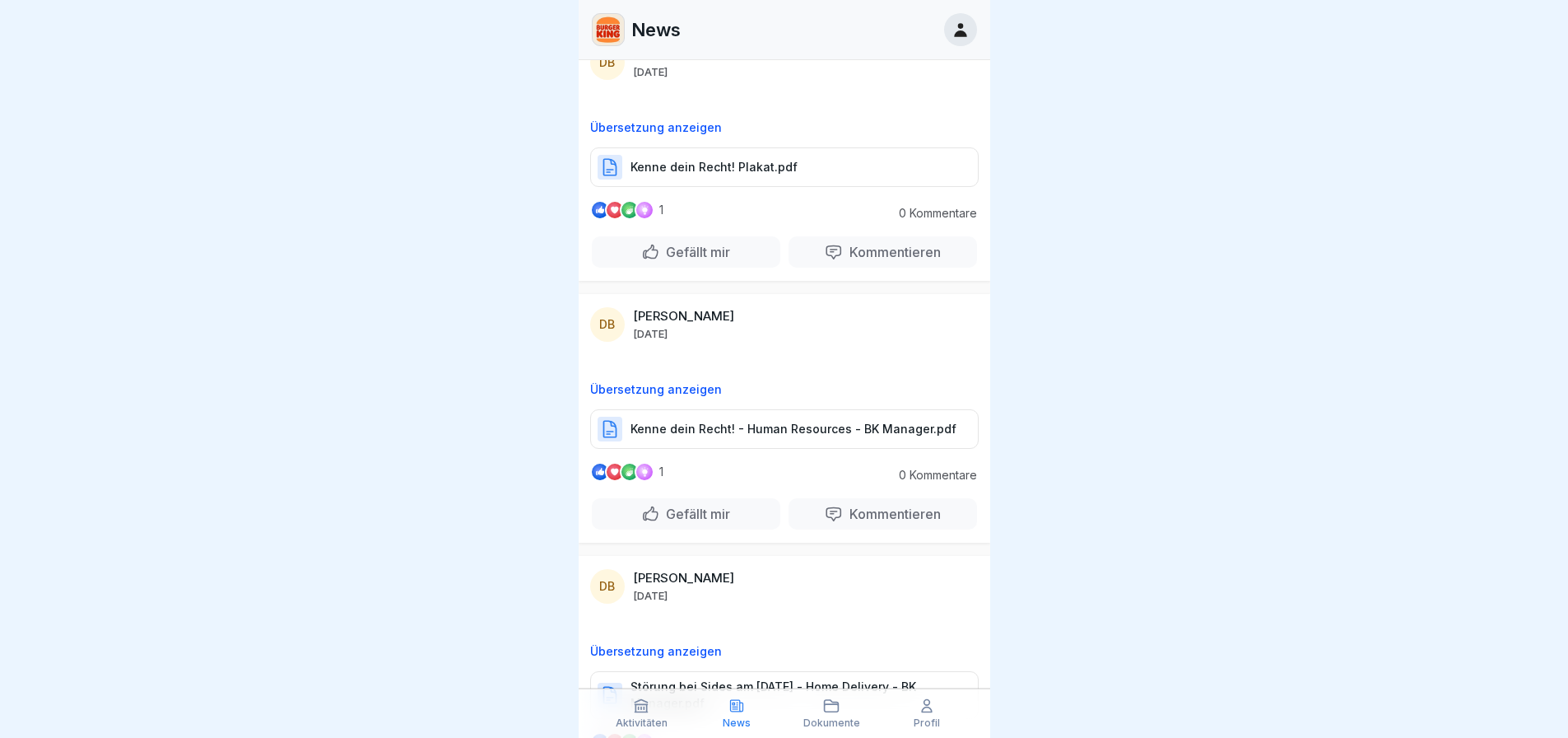
click at [761, 422] on p "Kenne dein Recht! - Human Resources - BK Manager.pdf" at bounding box center [794, 429] width 326 height 17
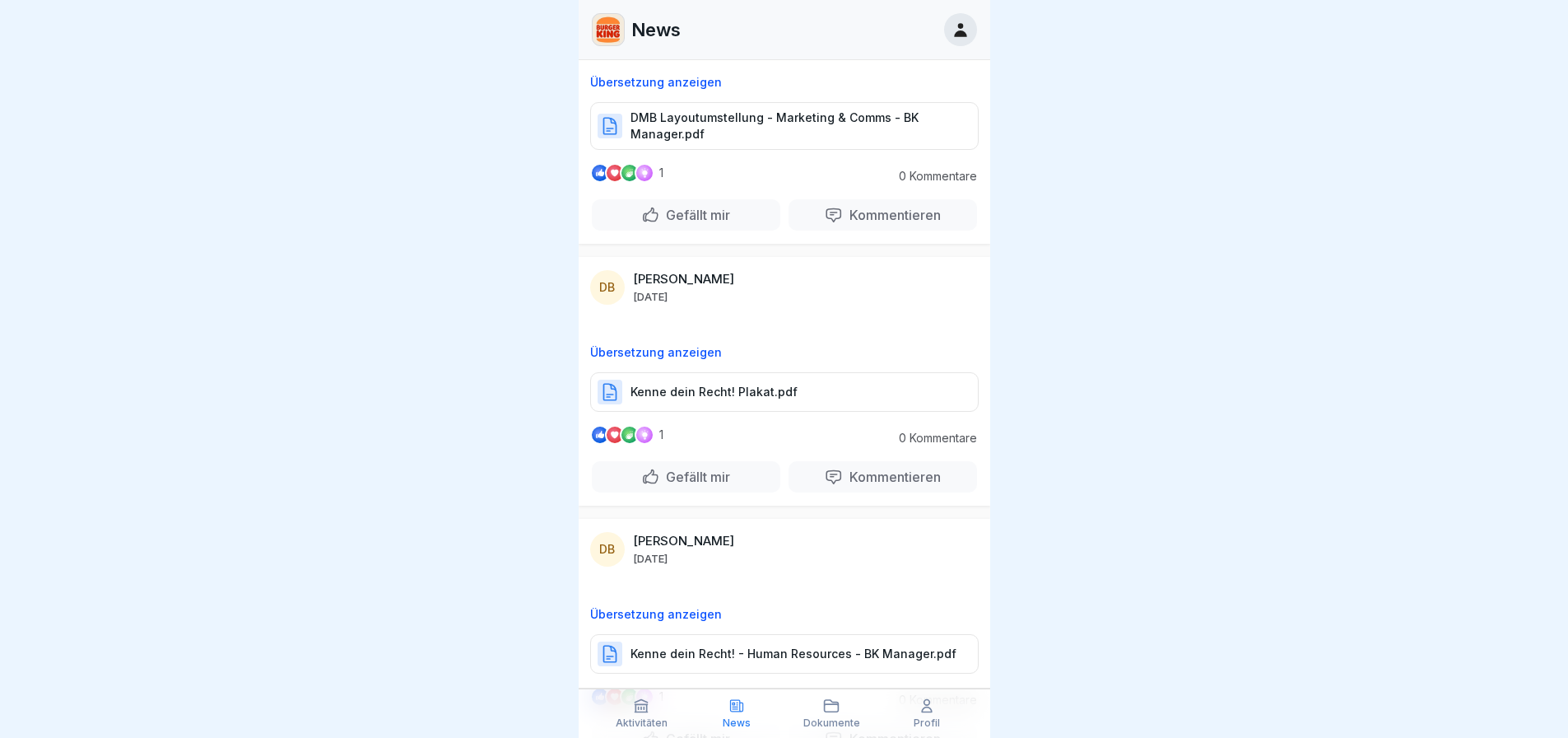
scroll to position [975, 0]
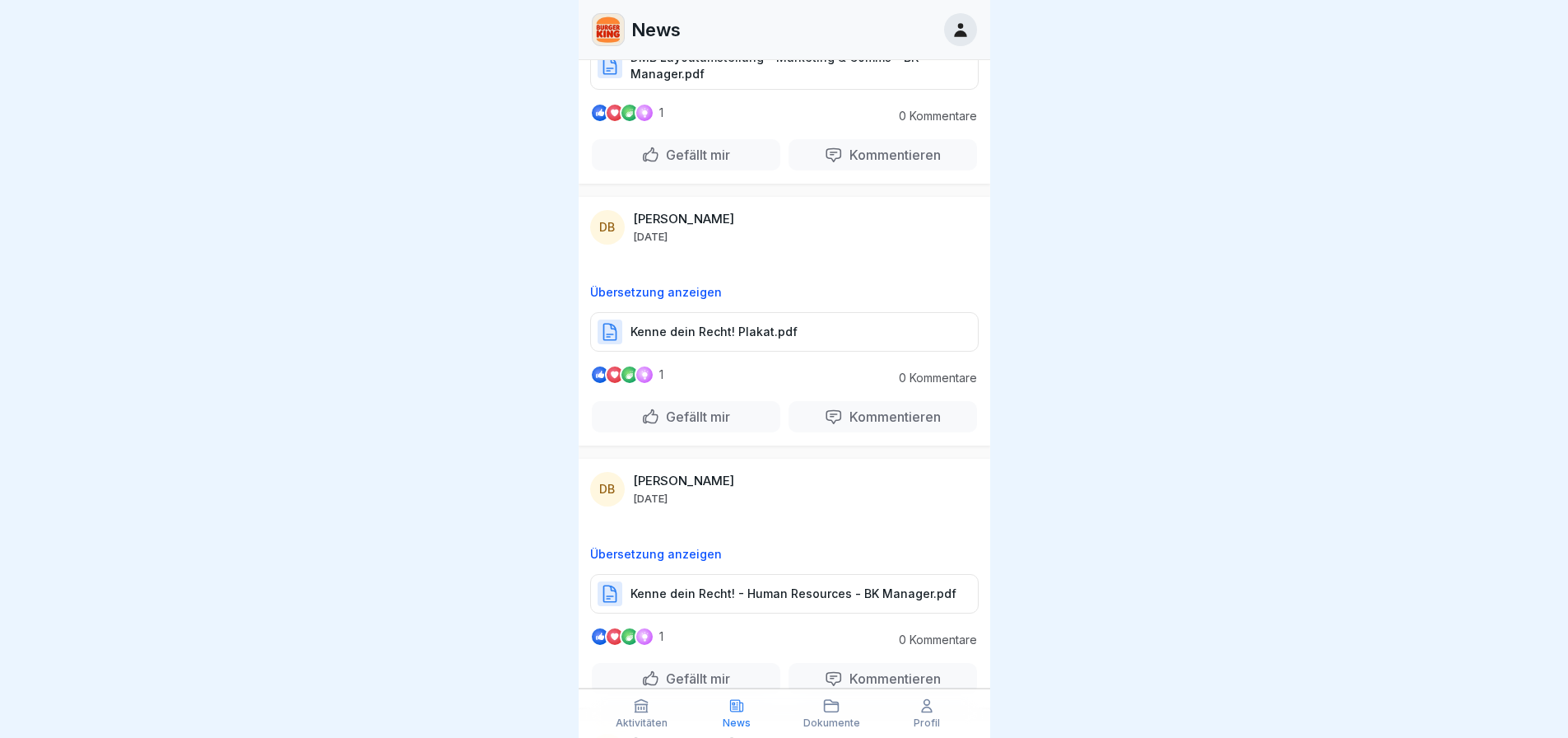
click at [763, 326] on p "Kenne dein Recht! Plakat.pdf" at bounding box center [714, 332] width 167 height 17
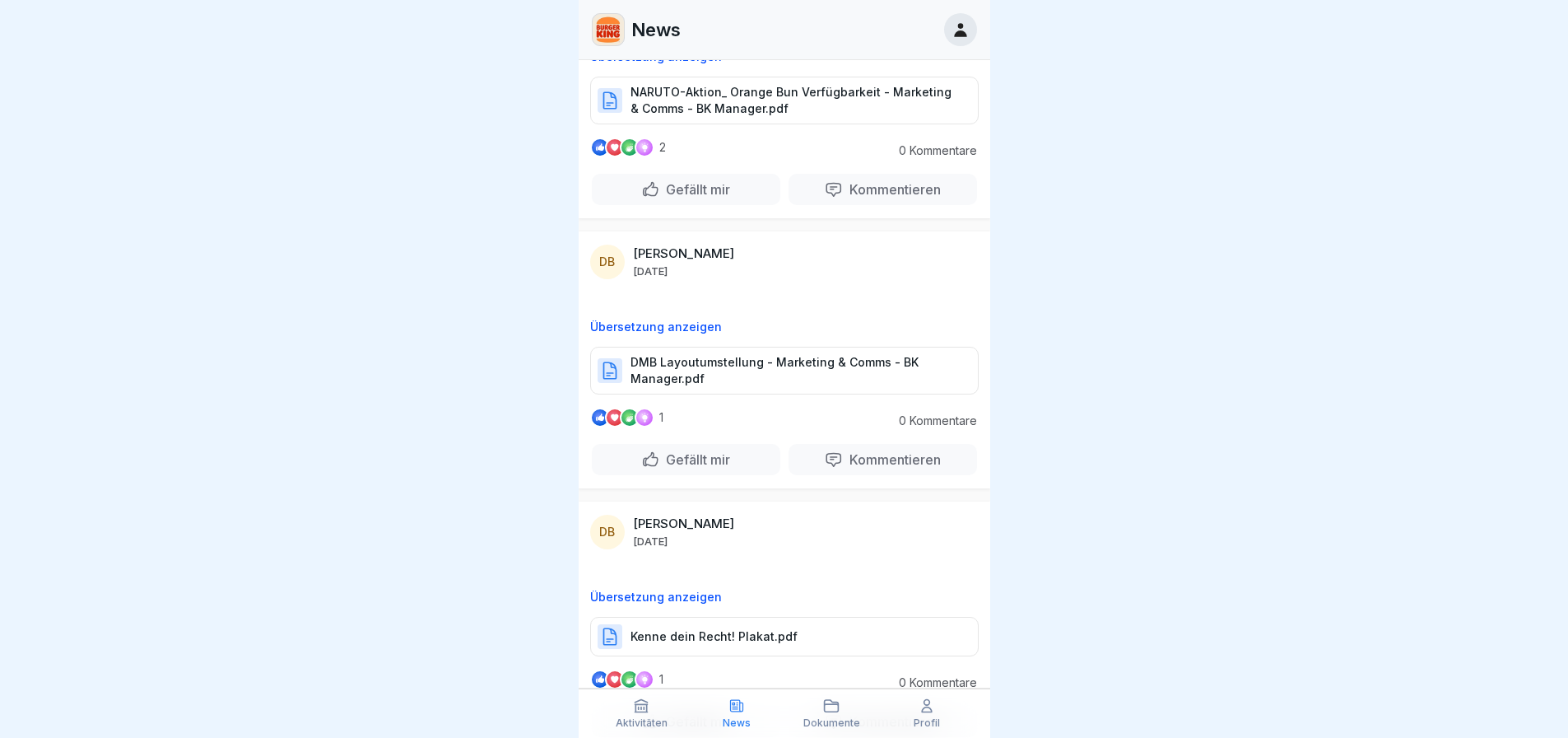
scroll to position [645, 0]
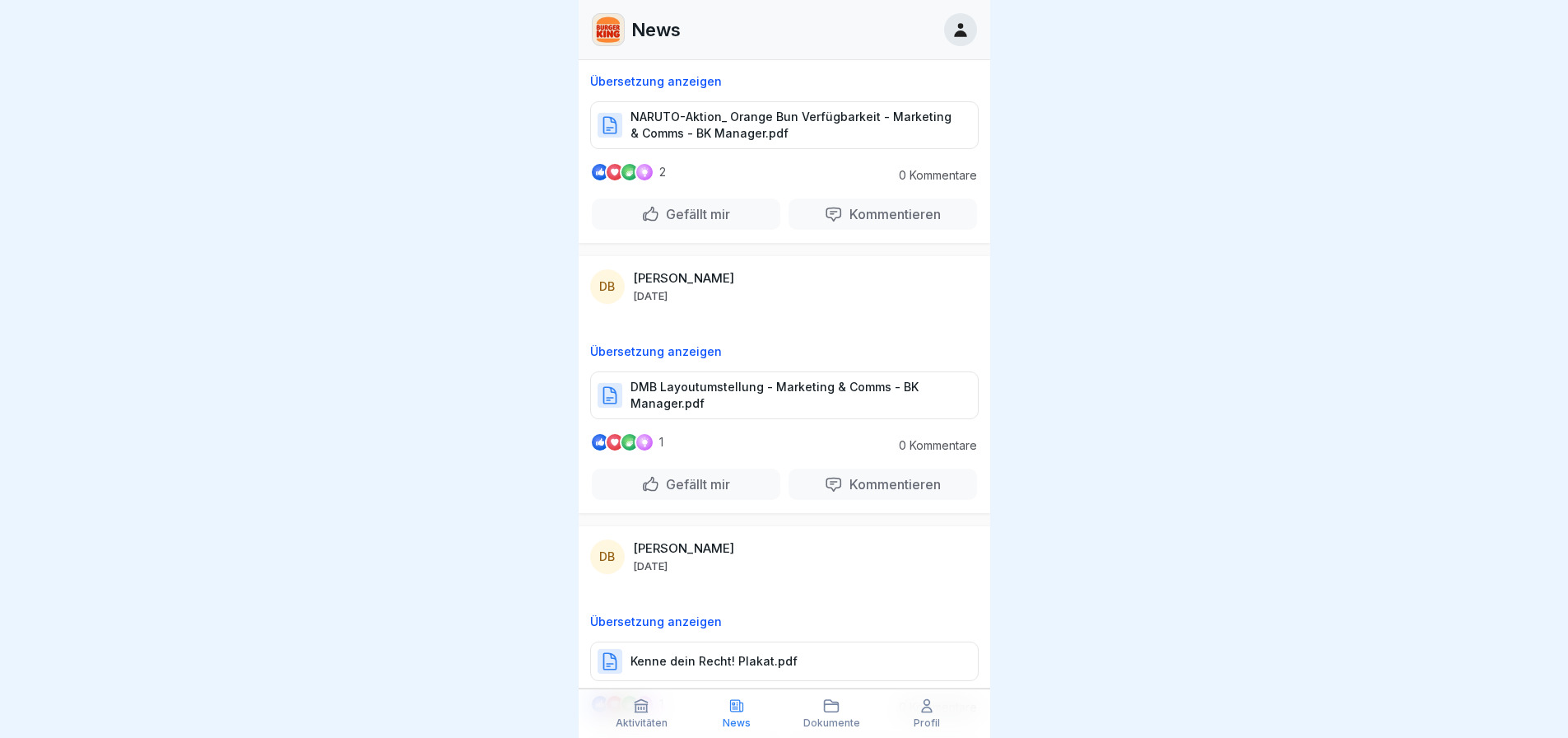
click at [781, 388] on p "DMB Layoutumstellung - Marketing & Comms - BK Manager.pdf" at bounding box center [796, 395] width 331 height 33
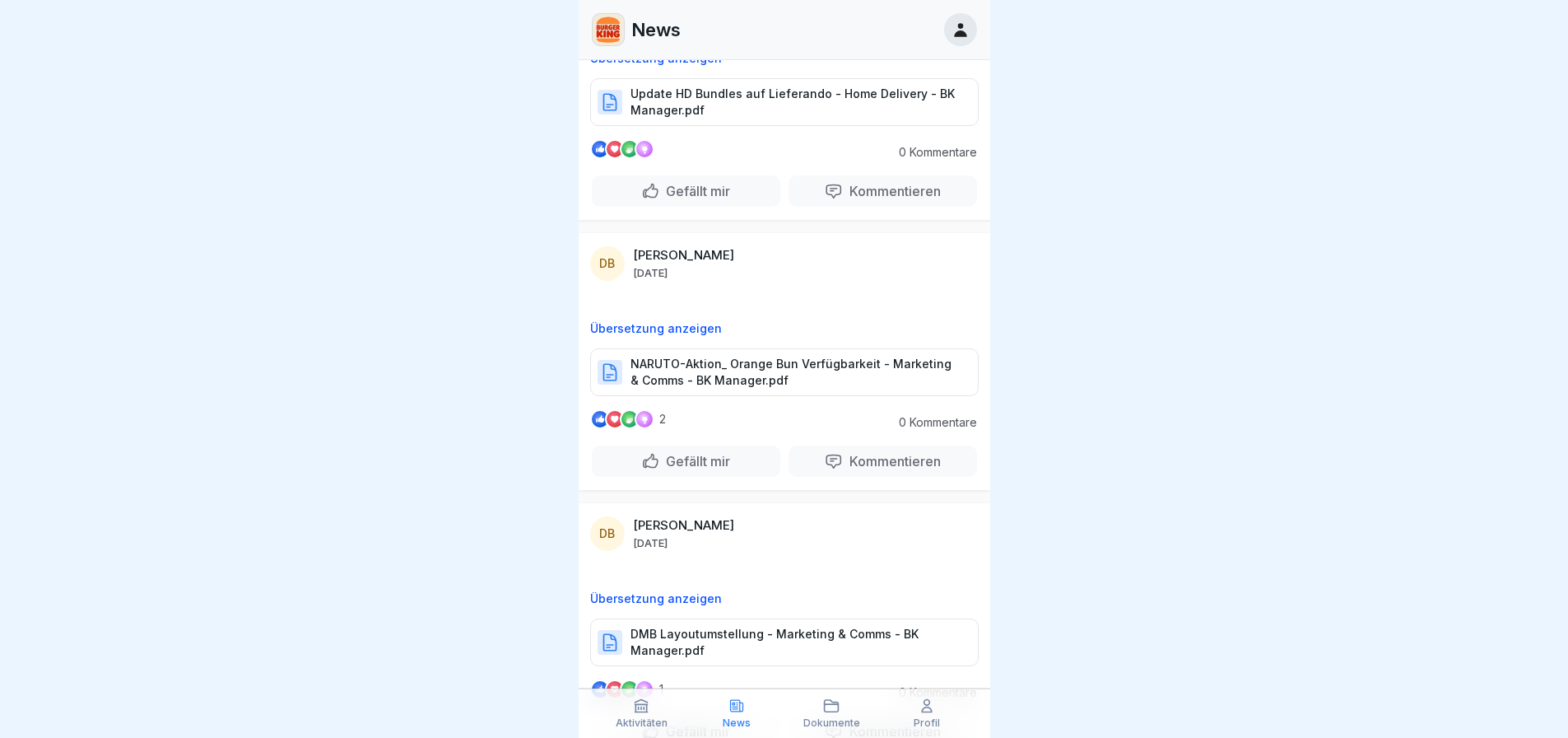
scroll to position [316, 0]
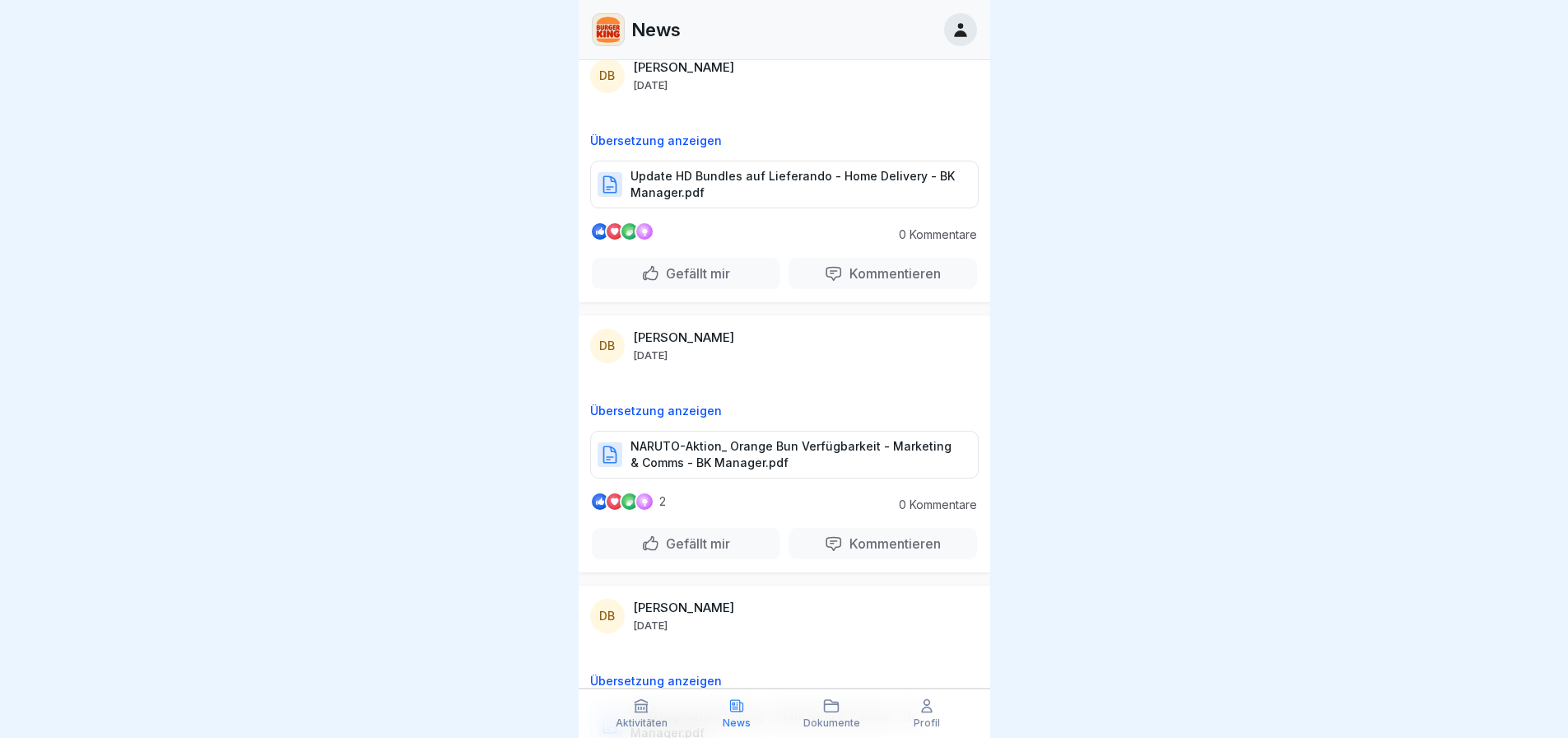
click at [758, 448] on p "NARUTO-Aktion_ Orange Bun Verfügbarkeit - Marketing & Comms - BK Manager.pdf" at bounding box center [796, 455] width 331 height 33
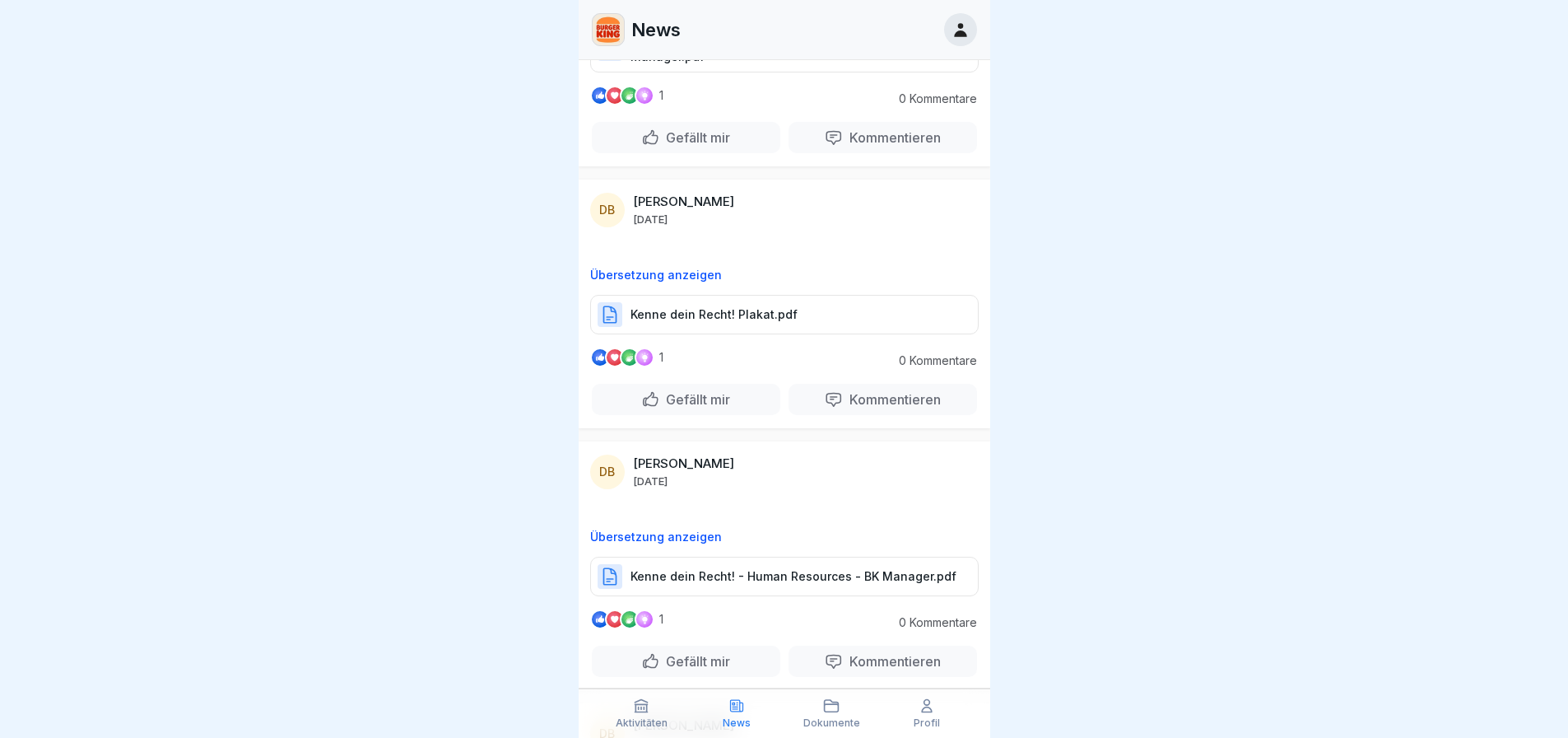
scroll to position [988, 0]
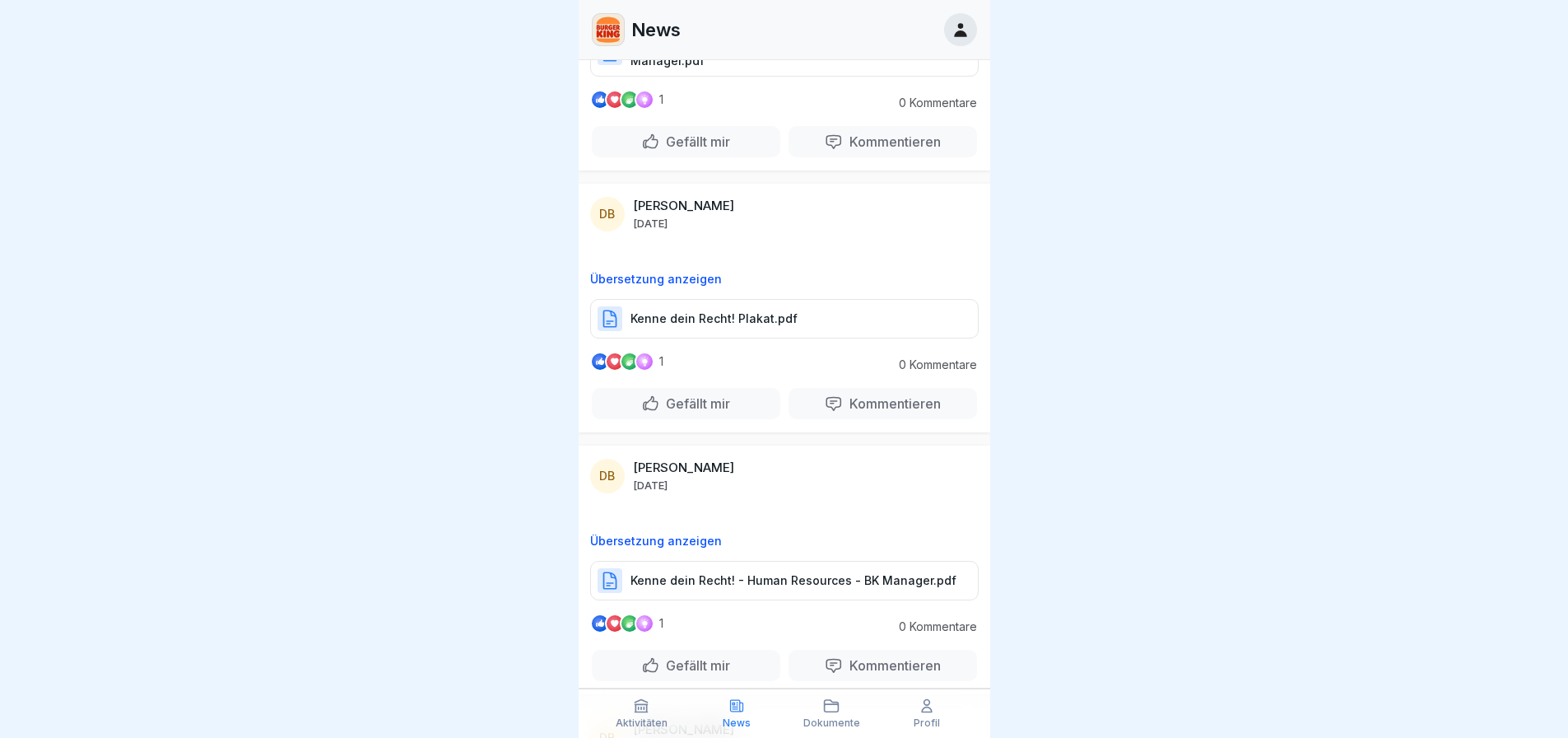
click at [746, 312] on p "Kenne dein Recht! Plakat.pdf" at bounding box center [714, 319] width 167 height 17
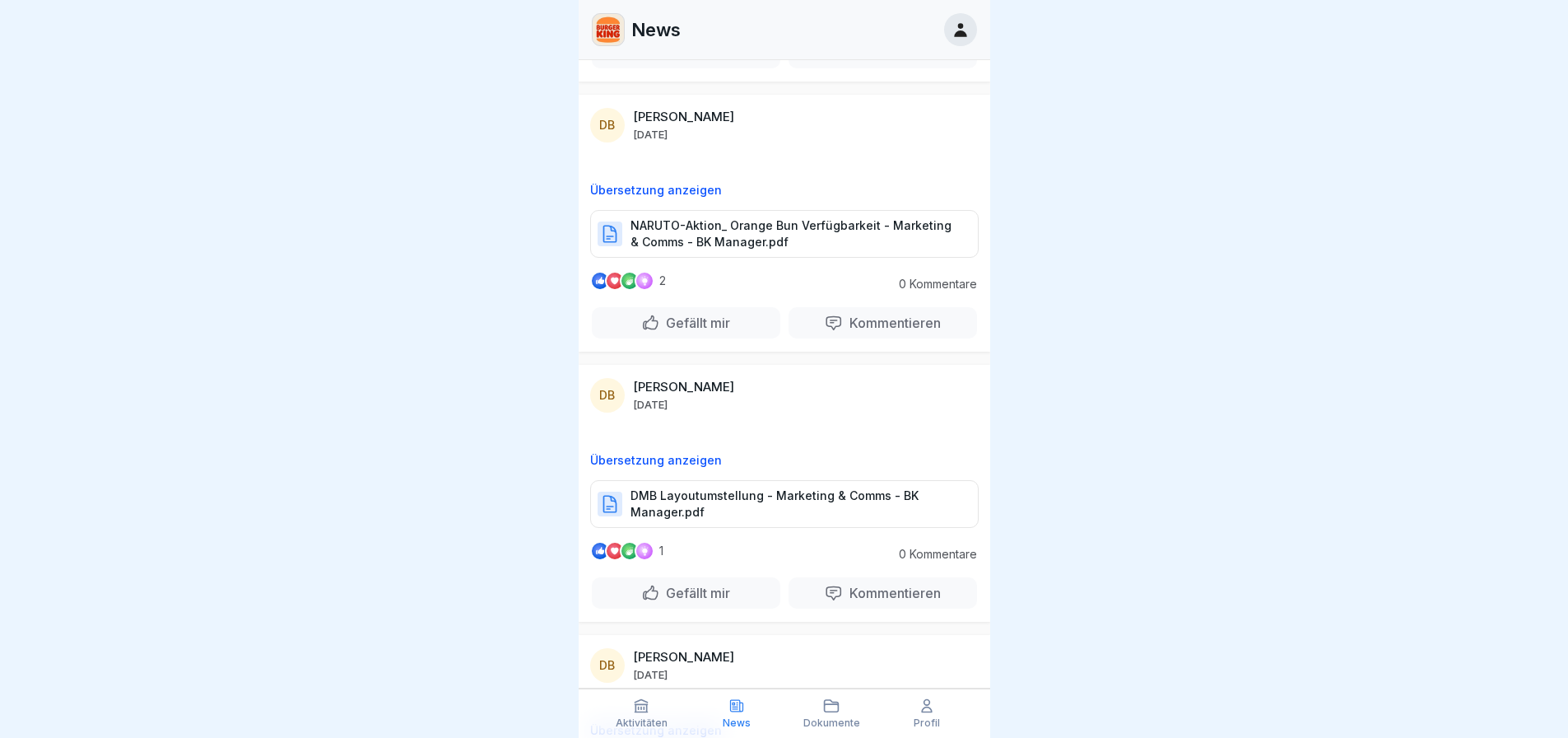
scroll to position [330, 0]
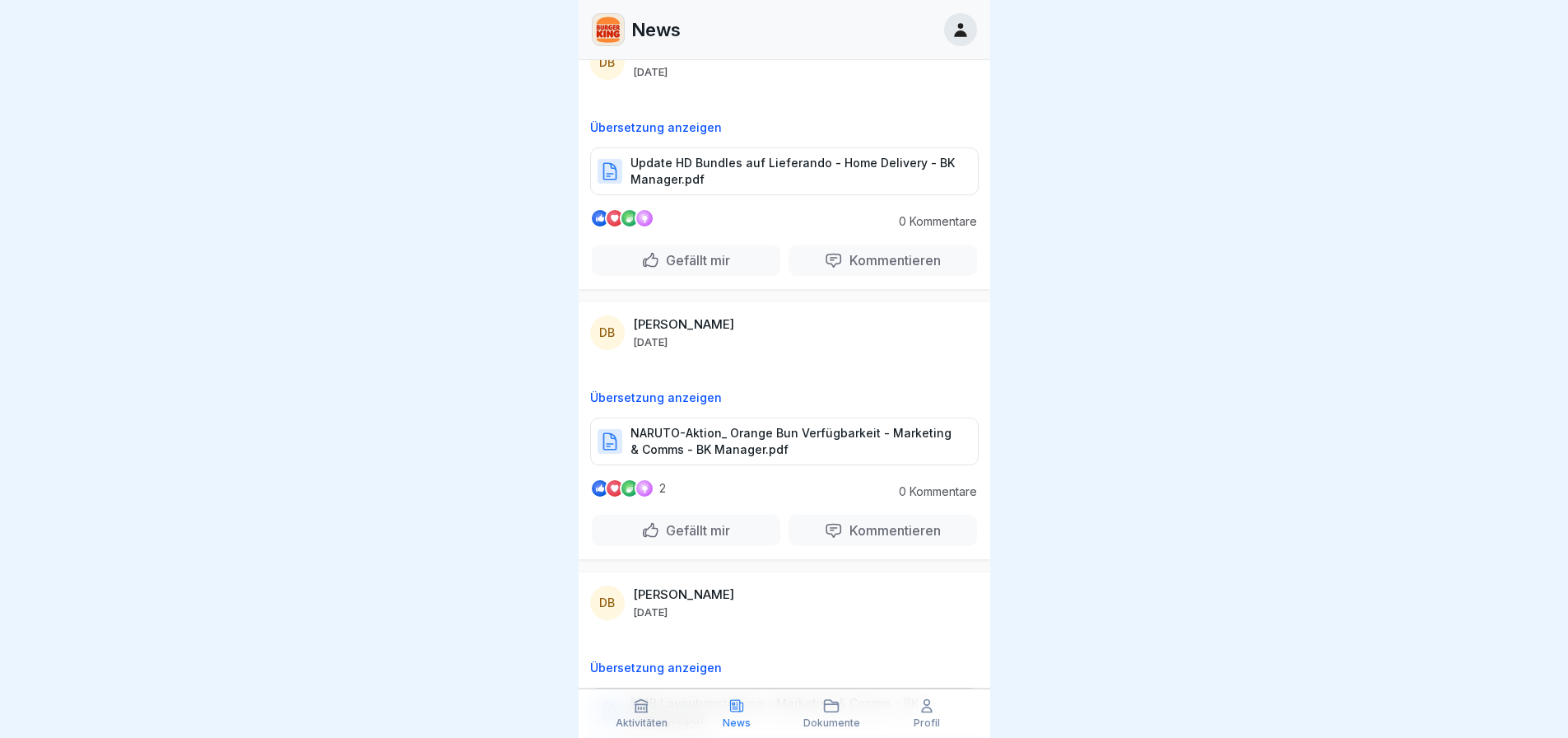
click at [657, 678] on div "DB [PERSON_NAME] [DATE] Übersetzung anzeigen DMB Layoutumstellung - Marketing &…" at bounding box center [784, 701] width 412 height 257
click at [658, 707] on div "Aktivitäten" at bounding box center [642, 713] width 87 height 31
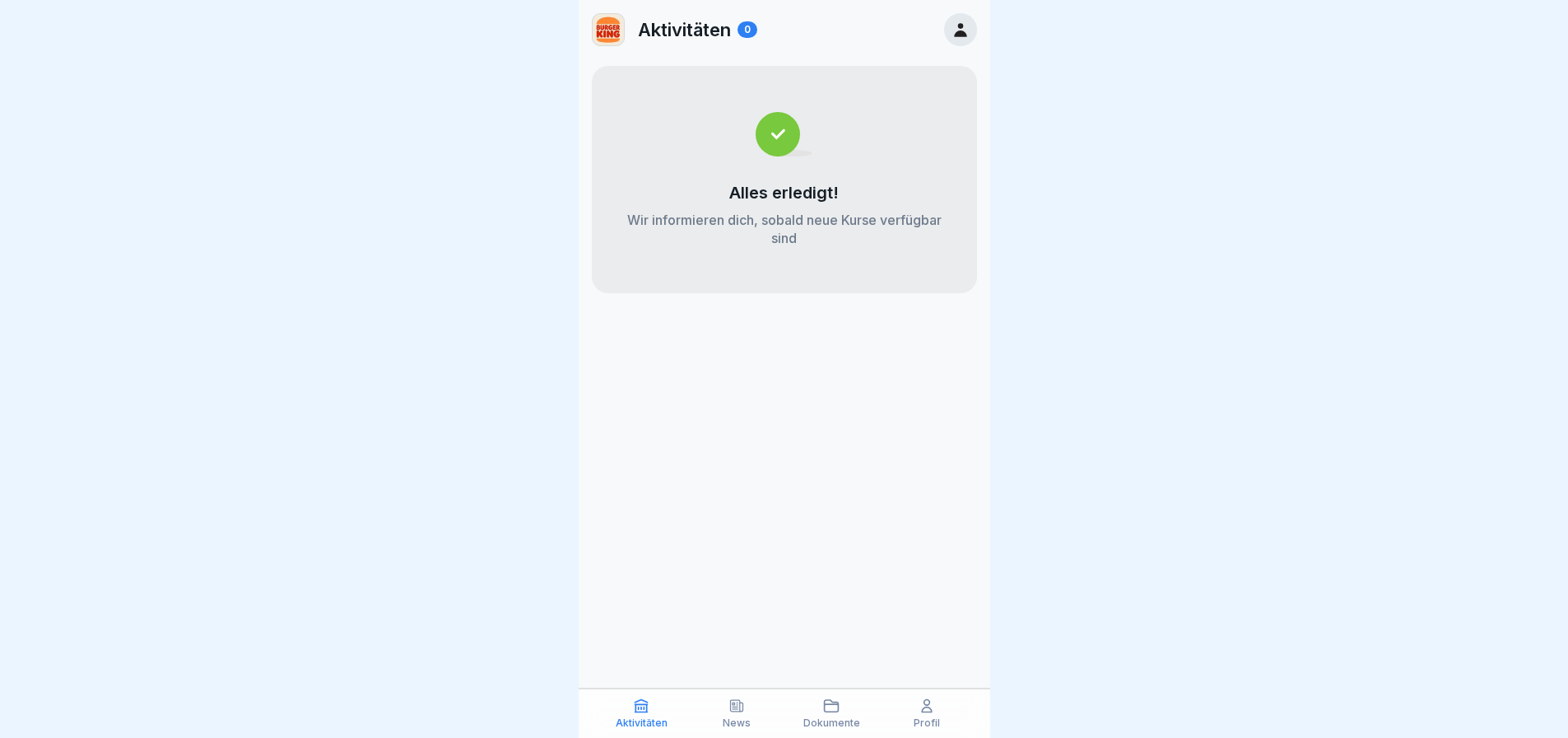
click at [917, 704] on div "Profil" at bounding box center [926, 713] width 87 height 31
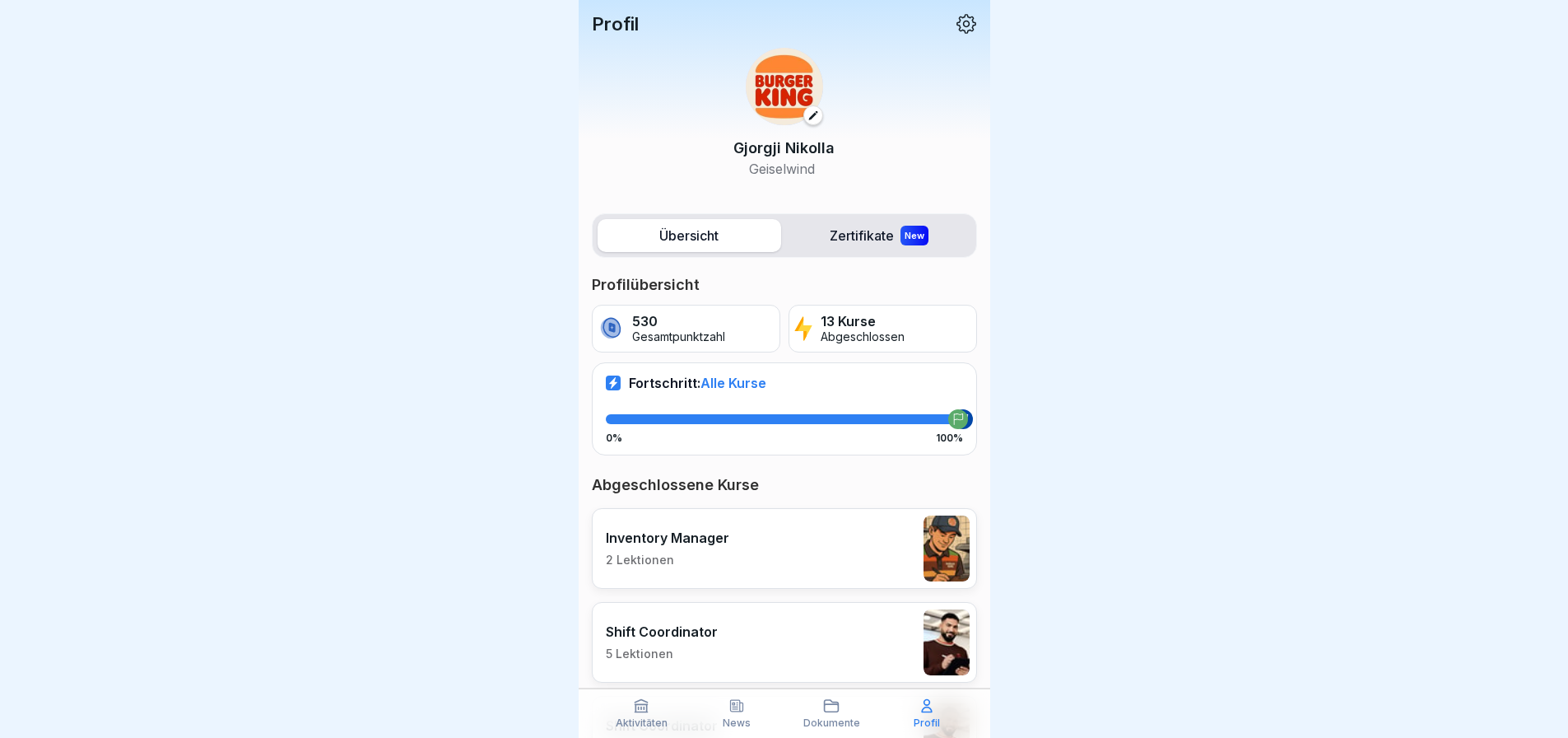
click at [345, 60] on div at bounding box center [784, 369] width 1568 height 738
click at [735, 693] on div "Aktivitäten News Dokumente Profil" at bounding box center [784, 713] width 412 height 50
click at [715, 709] on div "News" at bounding box center [736, 713] width 87 height 31
click at [722, 709] on div "News" at bounding box center [736, 713] width 87 height 31
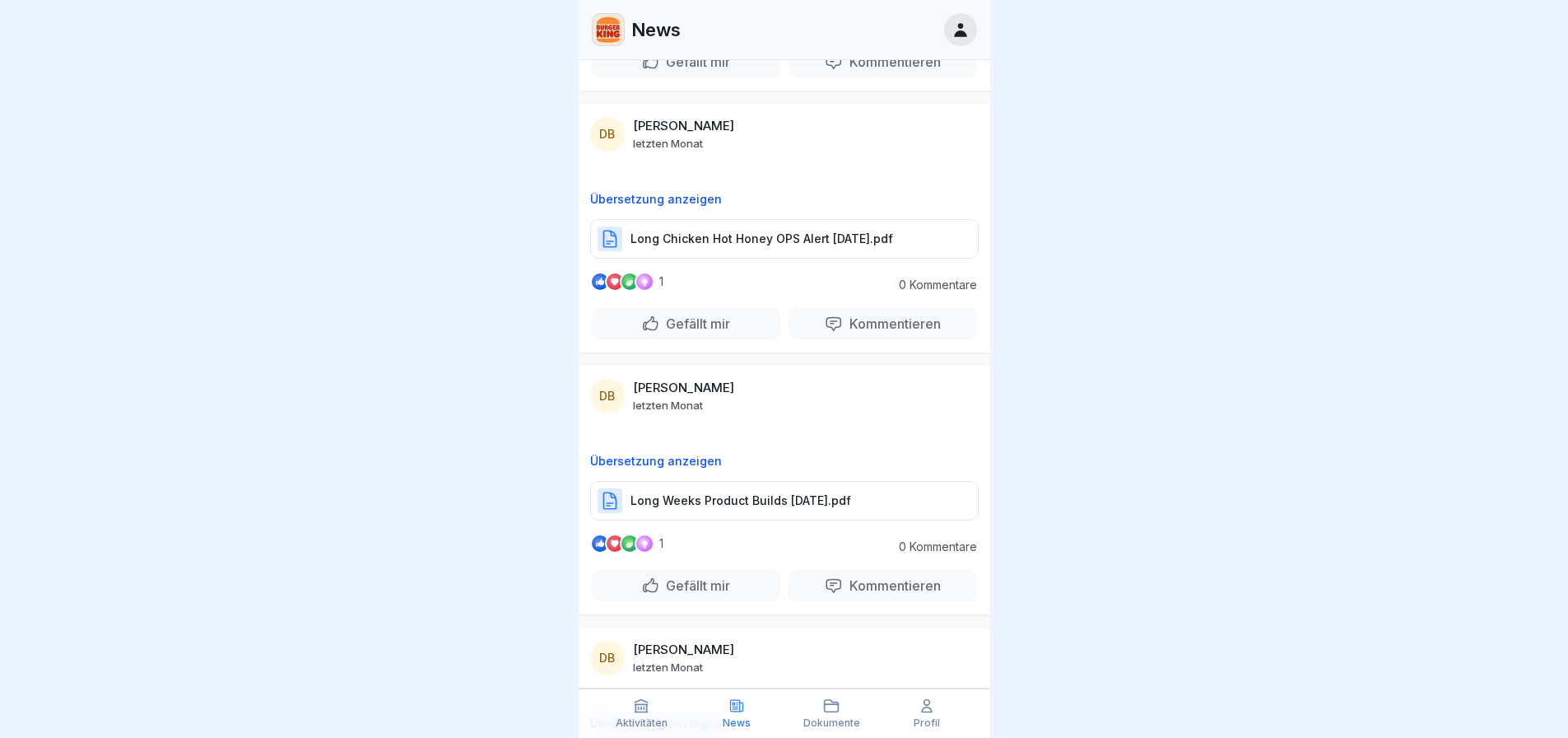
scroll to position [14191, 0]
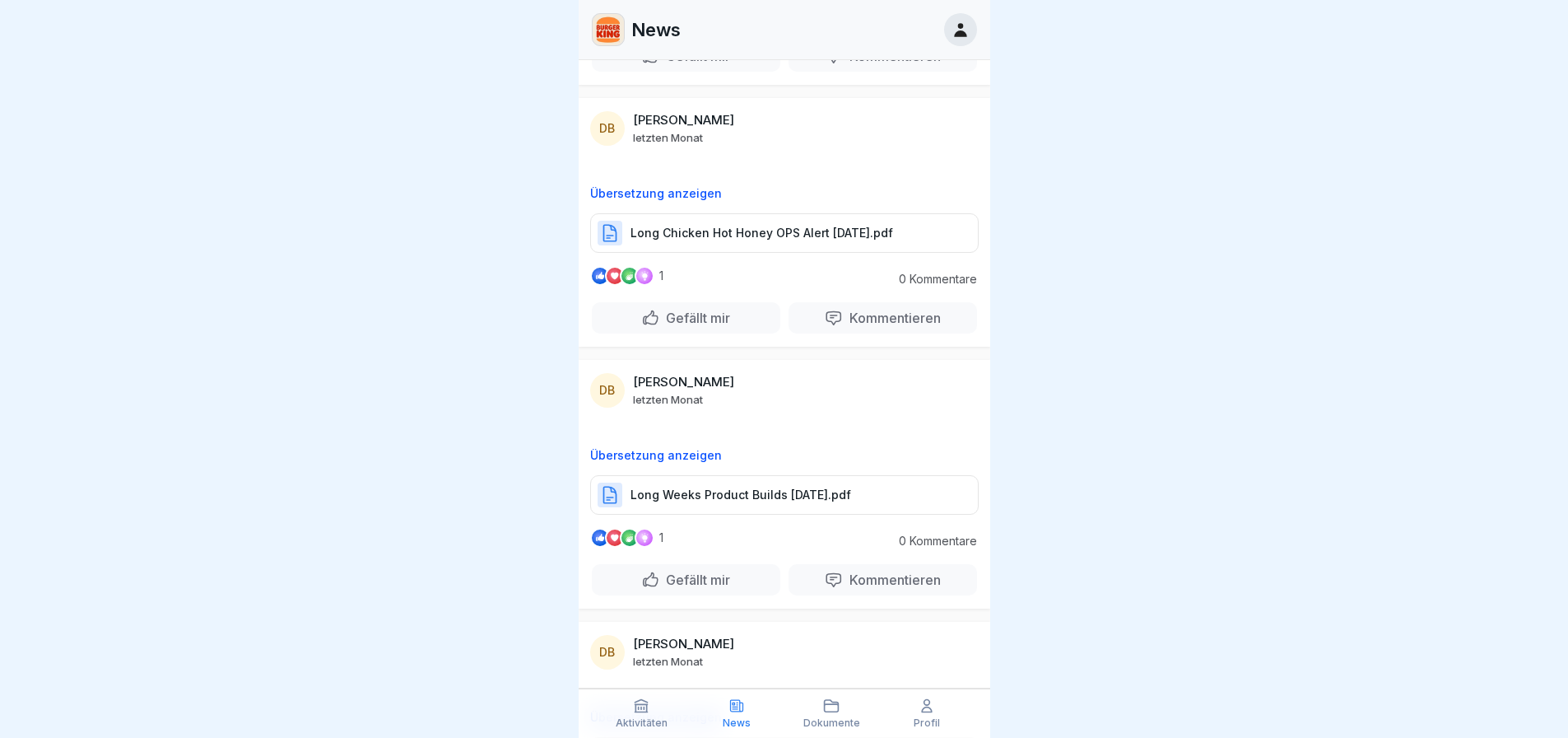
click at [794, 504] on div "Long Weeks Product Builds [DATE].pdf" at bounding box center [784, 494] width 388 height 40
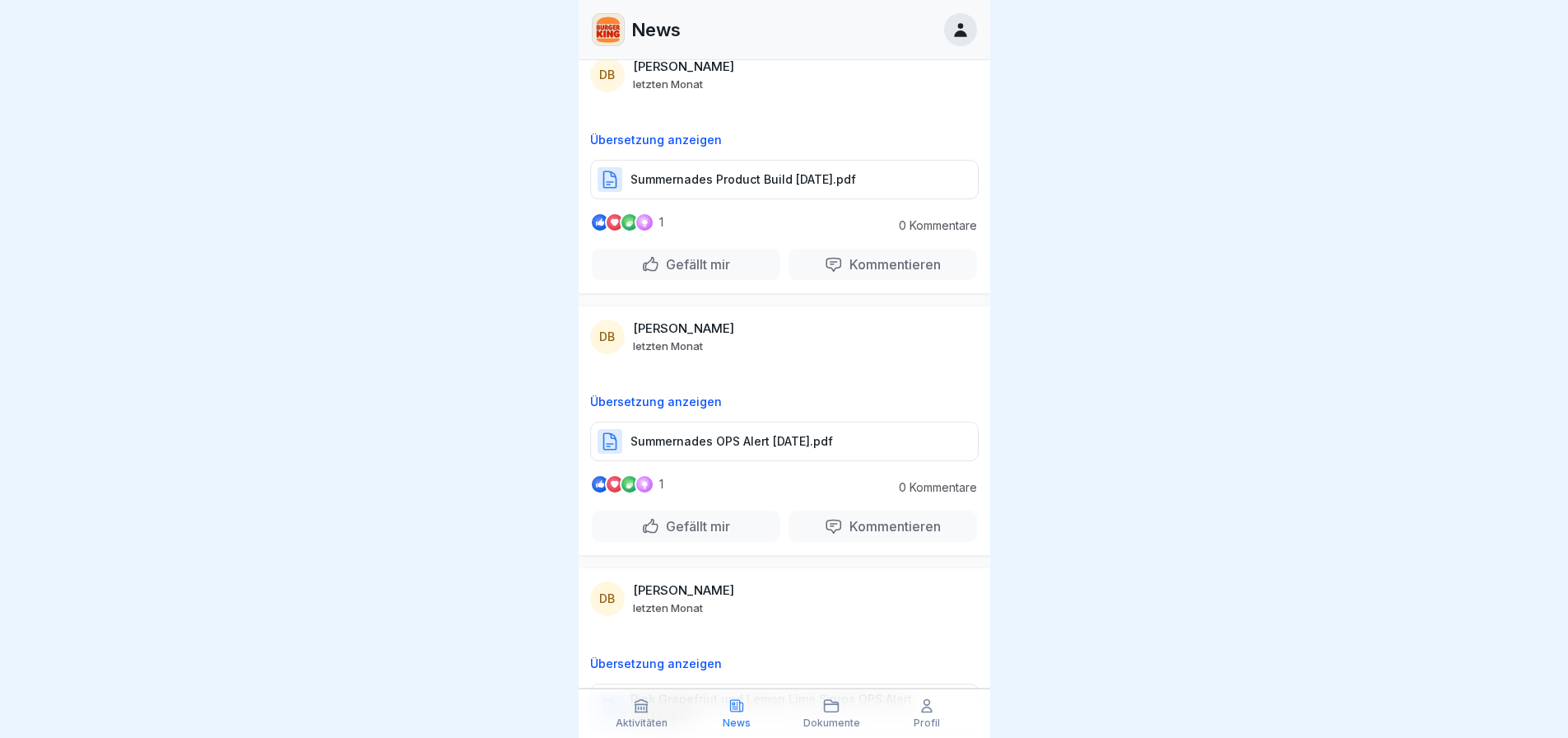
scroll to position [9746, 0]
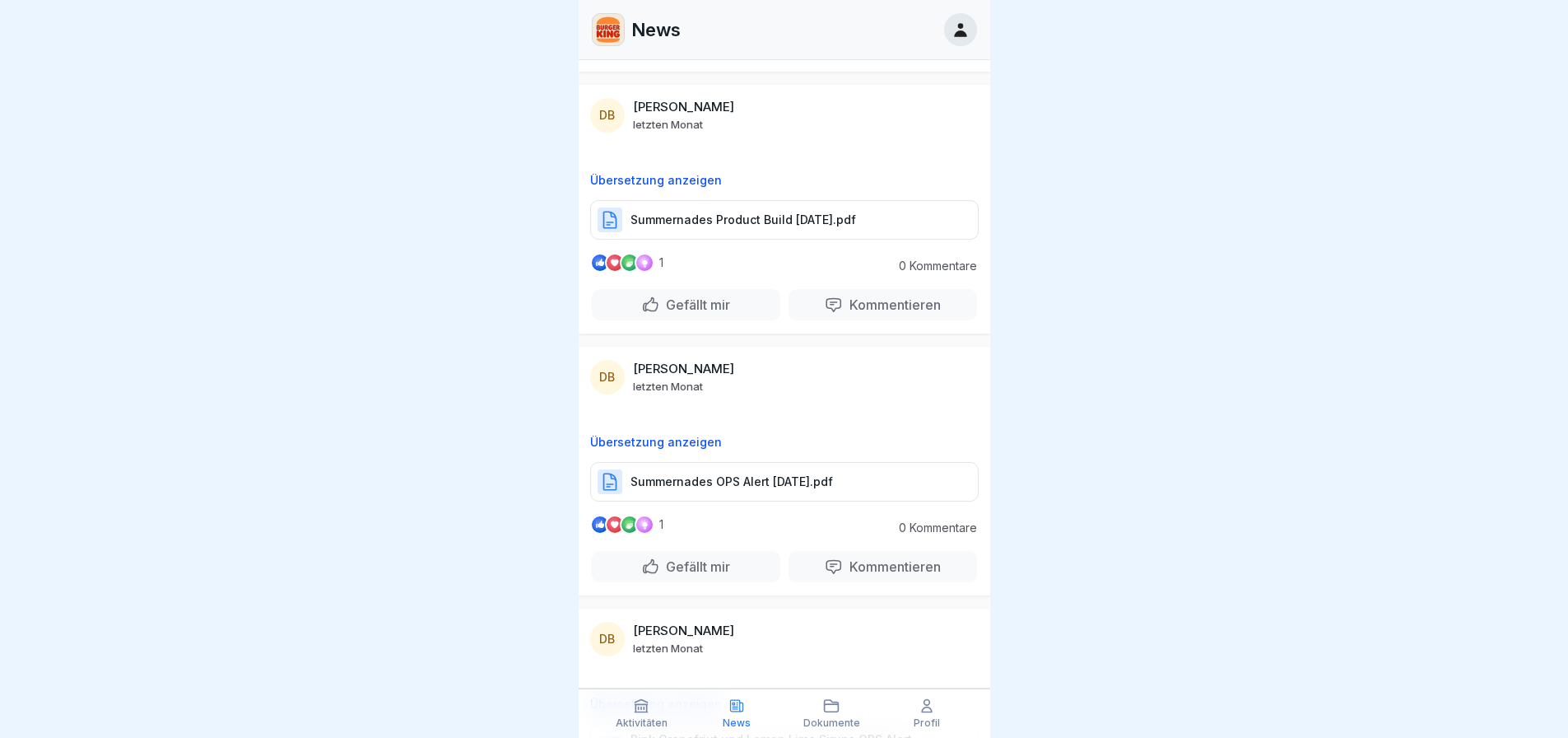
click at [767, 422] on div "DB [PERSON_NAME] letzten Monat Übersetzung anzeigen Summernades OPS Alert [DATE…" at bounding box center [784, 470] width 412 height 248
click at [755, 490] on p "Summernades OPS Alert [DATE].pdf" at bounding box center [731, 482] width 203 height 17
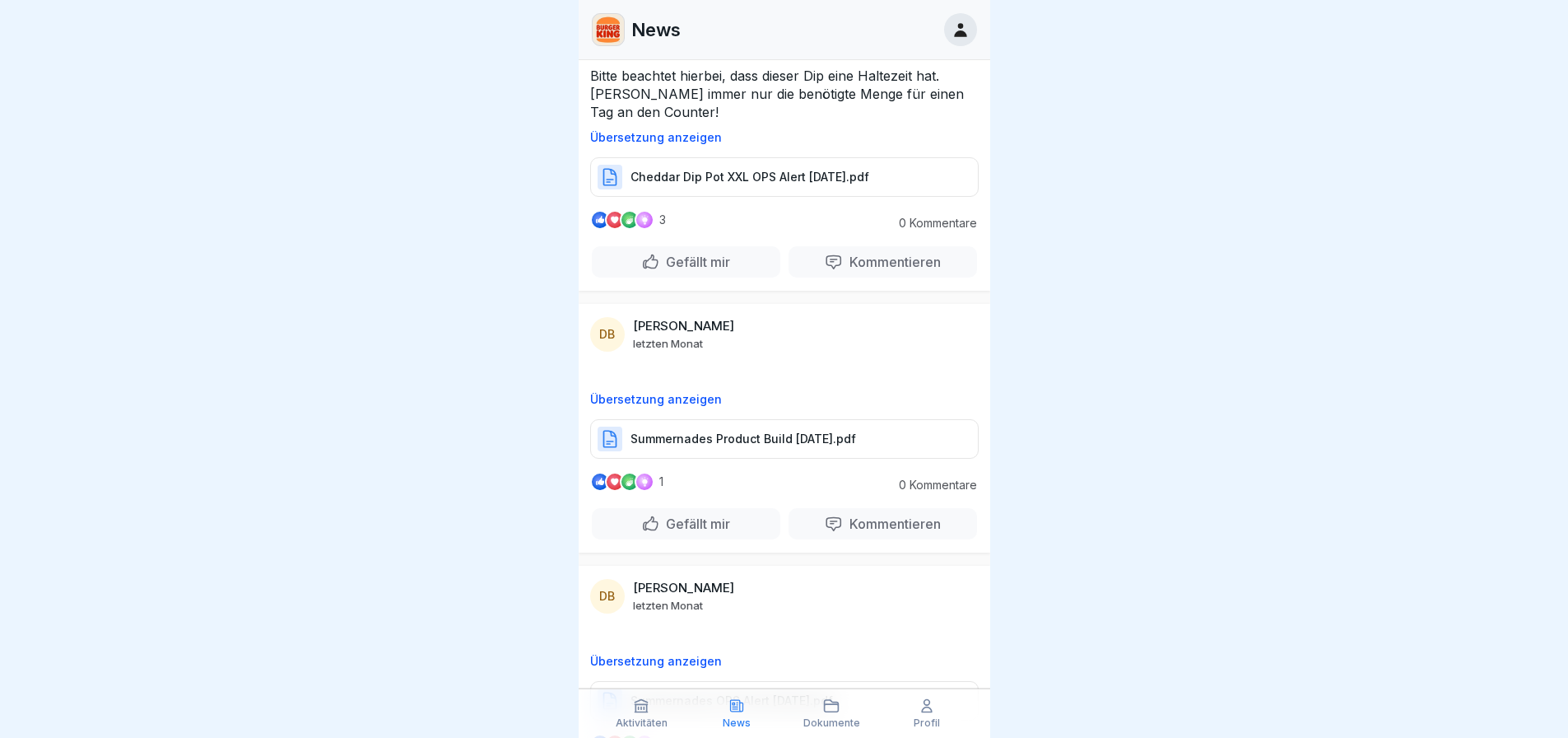
scroll to position [9499, 0]
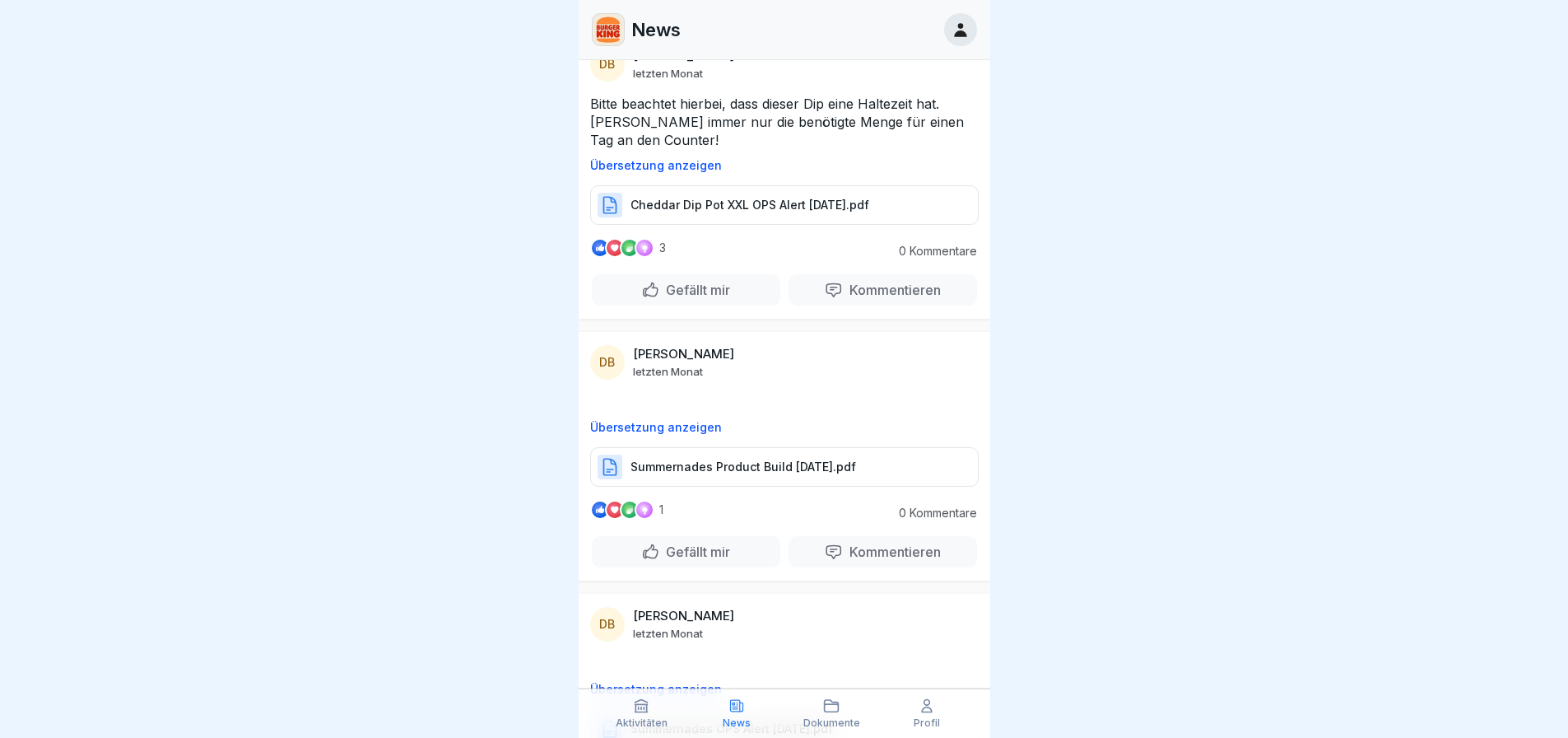
click at [789, 486] on div "Summernades Product Build [DATE].pdf" at bounding box center [784, 467] width 388 height 40
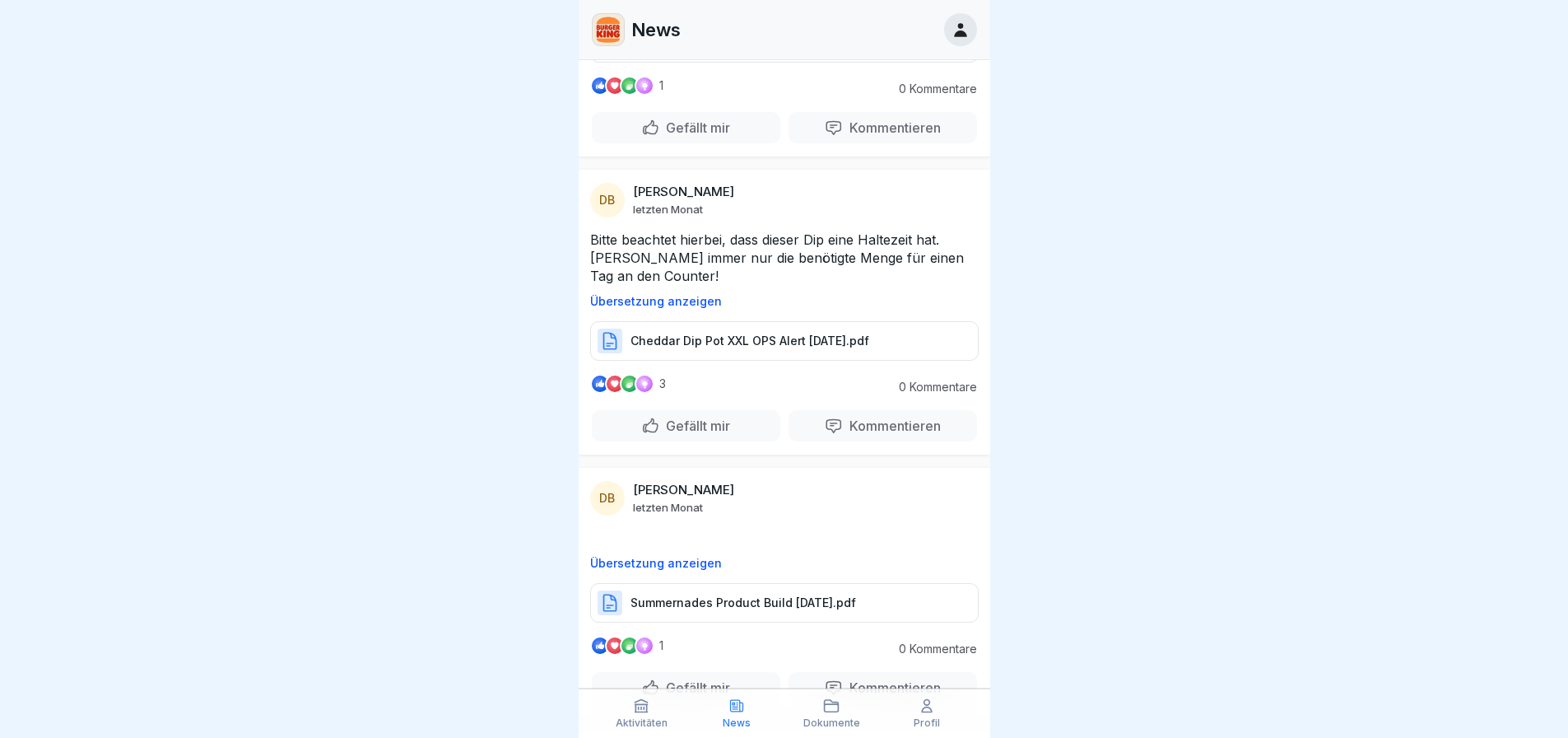
scroll to position [9334, 0]
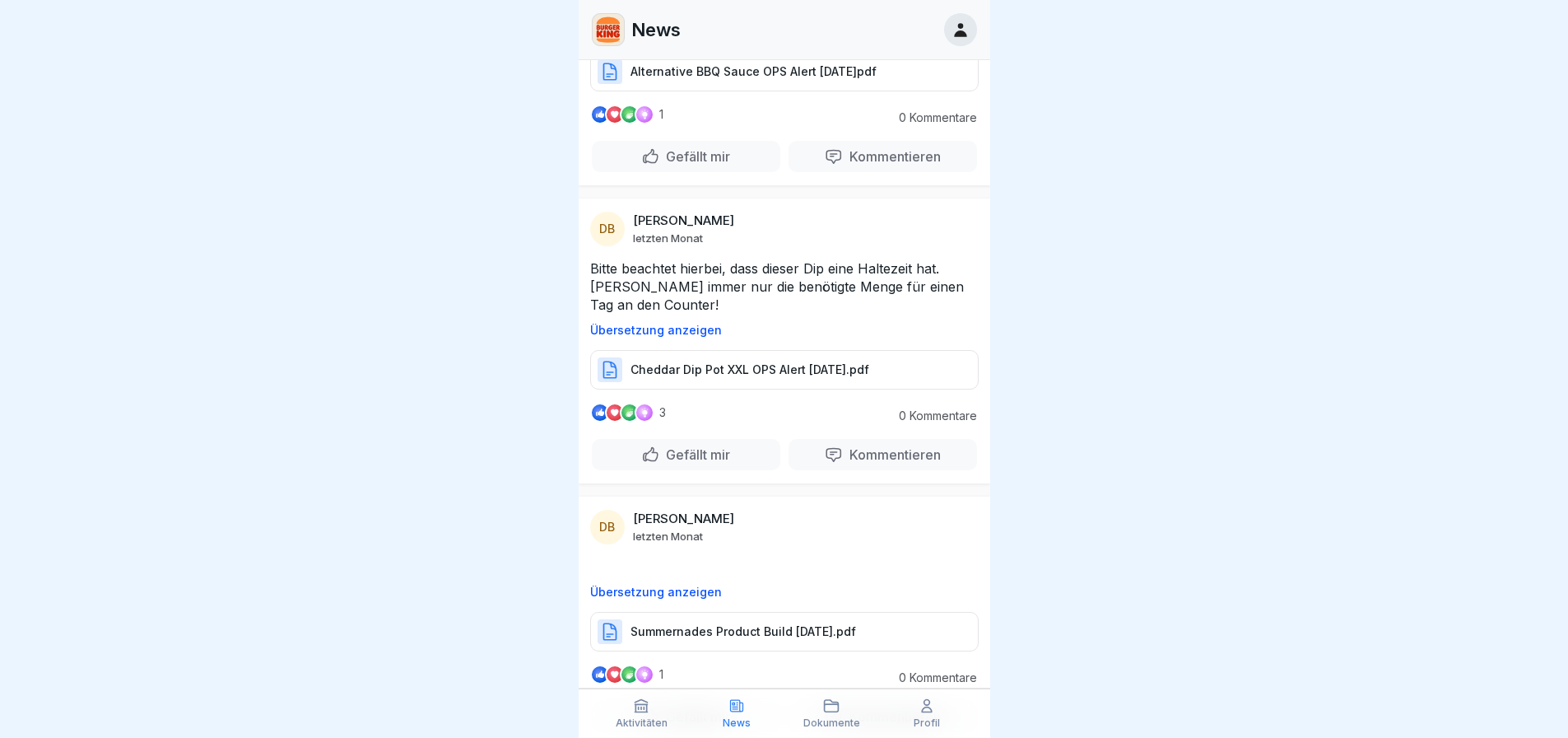
click at [729, 389] on div "Cheddar Dip Pot XXL OPS Alert [DATE].pdf" at bounding box center [784, 369] width 388 height 40
